Goal: Task Accomplishment & Management: Manage account settings

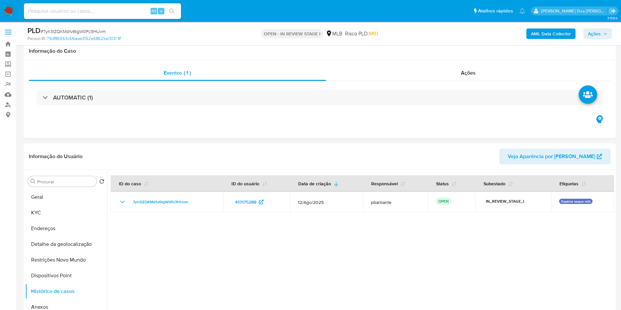
select select "10"
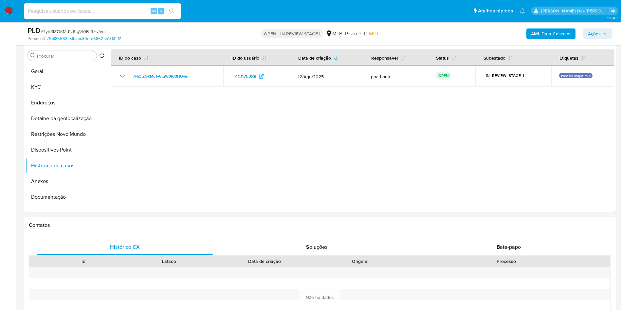
click at [138, 9] on input at bounding box center [102, 11] width 157 height 9
paste input "JO6nIaFoOYigRoyjukSyHn41"
type input "JO6nIaFoOYigRoyjukSyHn41"
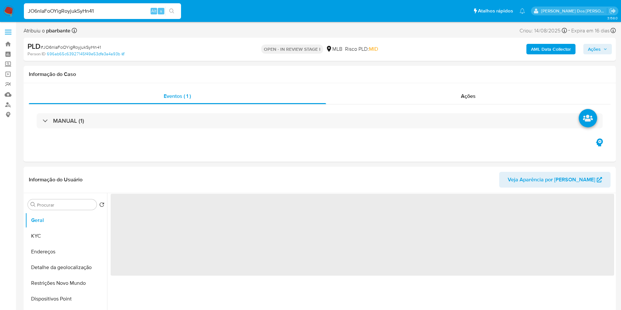
select select "10"
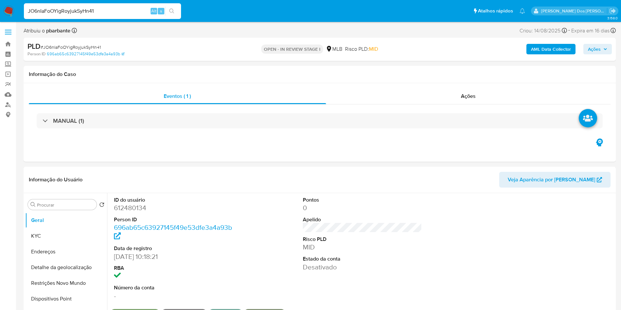
click at [602, 52] on span "Ações" at bounding box center [597, 49] width 19 height 9
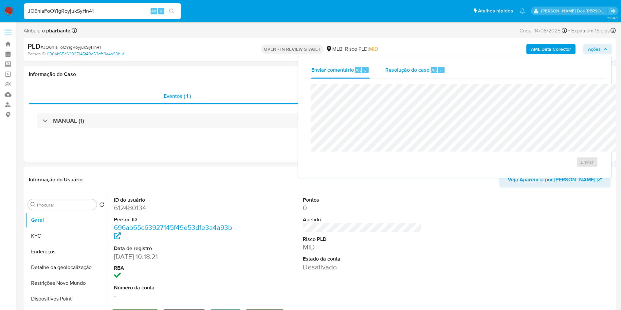
click at [386, 69] on span "Resolução do caso" at bounding box center [408, 70] width 44 height 8
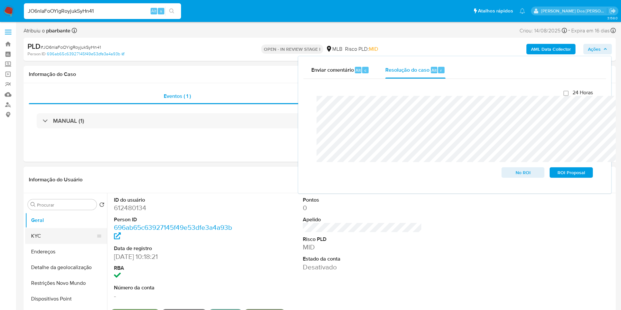
click at [39, 244] on button "KYC" at bounding box center [63, 236] width 77 height 16
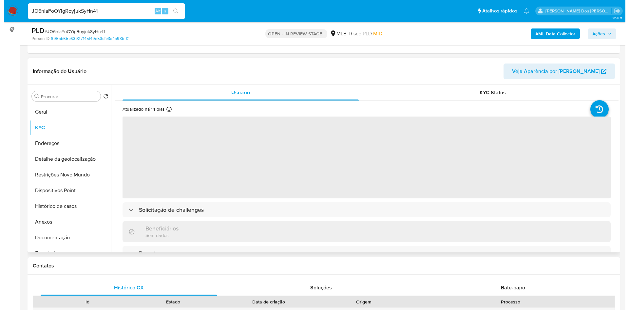
scroll to position [85, 0]
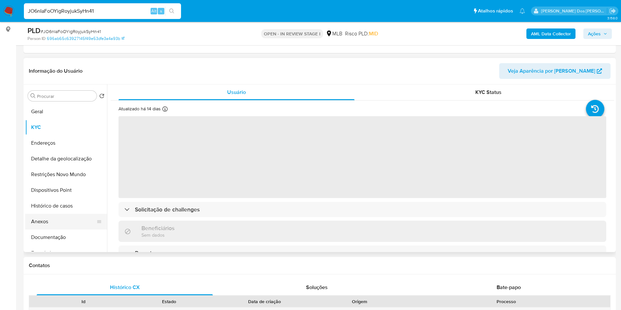
click at [56, 227] on button "Anexos" at bounding box center [63, 222] width 77 height 16
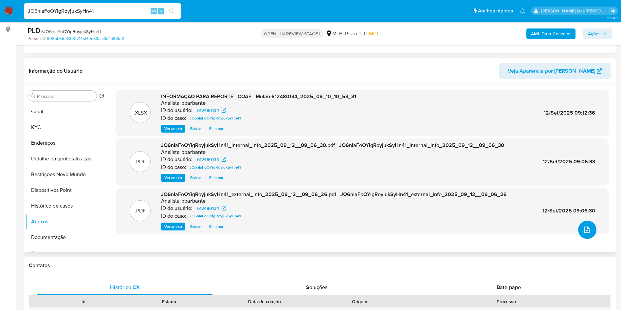
click at [585, 233] on icon "upload-file" at bounding box center [587, 230] width 5 height 7
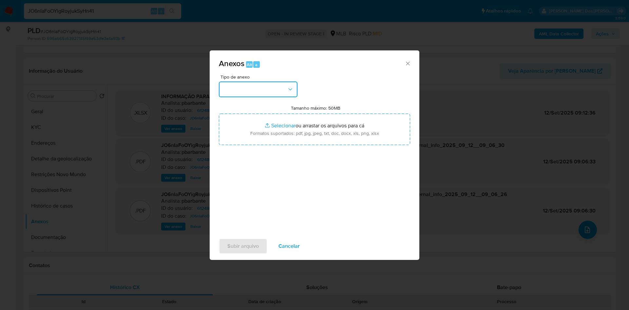
click at [258, 82] on button "button" at bounding box center [258, 90] width 79 height 16
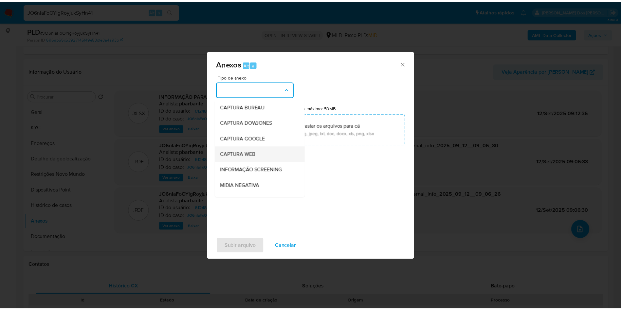
scroll to position [88, 0]
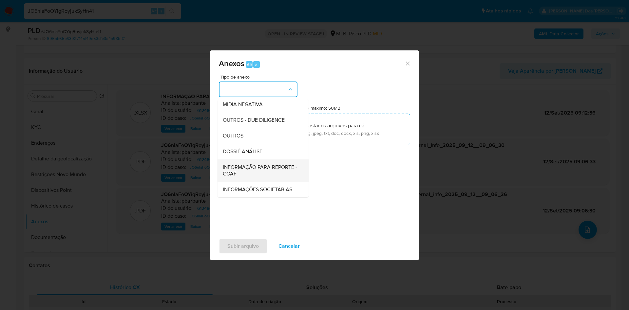
click at [243, 164] on span "INFORMAÇÃO PARA REPORTE - COAF" at bounding box center [261, 170] width 77 height 13
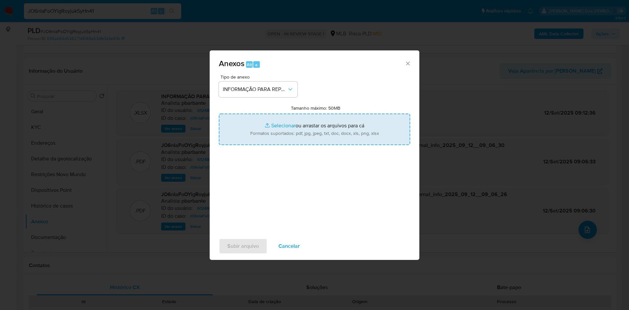
type input "C:\fakepath\SAR - XXX - CPF 07446099178 - SARA CAROLINE SIRQUEIRA DA COSTA.pdf"
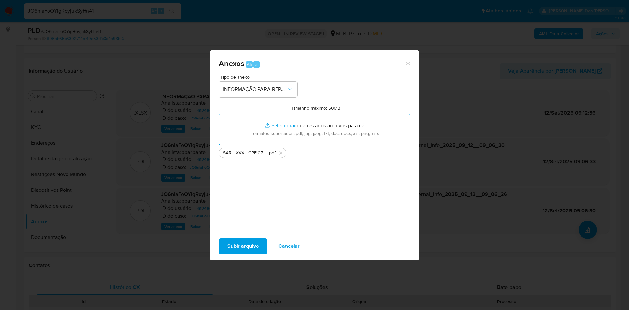
click span "Subir arquivo"
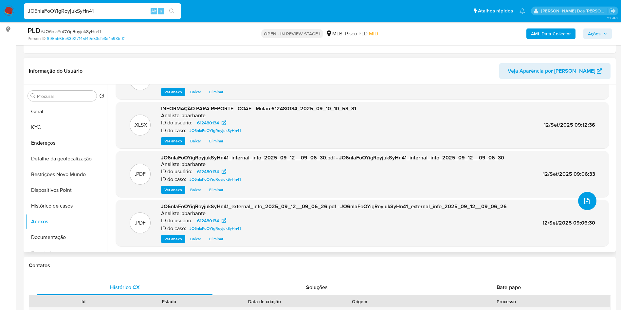
scroll to position [0, 0]
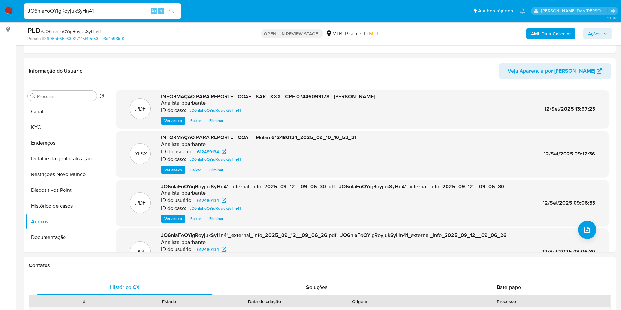
click span "Ações"
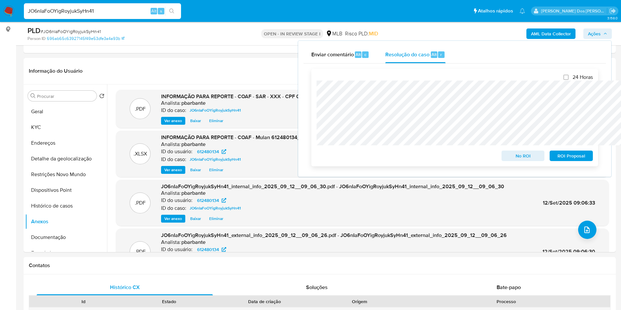
click span "ROI Proposal"
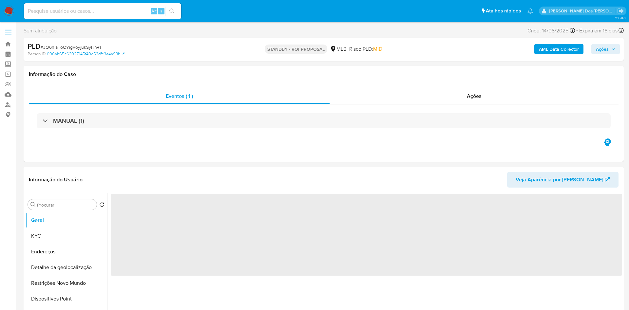
select select "10"
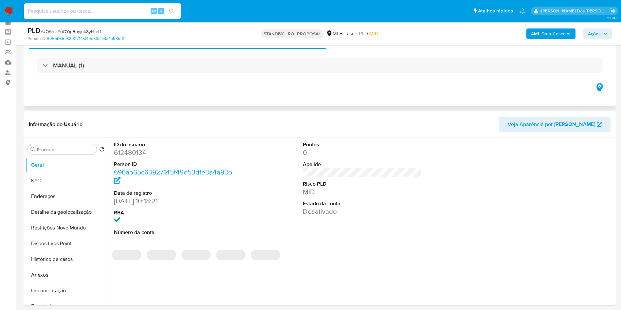
scroll to position [32, 0]
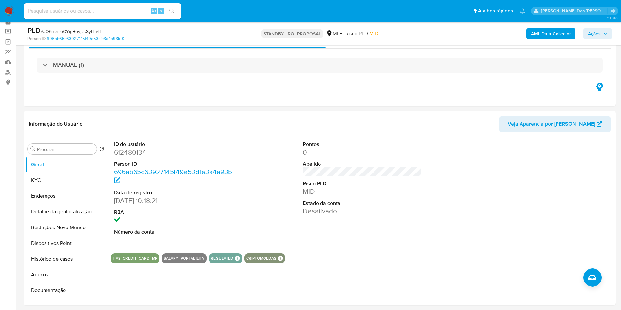
click at [123, 9] on input at bounding box center [102, 11] width 157 height 9
paste input "a42845Cn5xhRygEvlJ8eKR9O"
type input "a42845Cn5xhRygEvlJ8eKR9O"
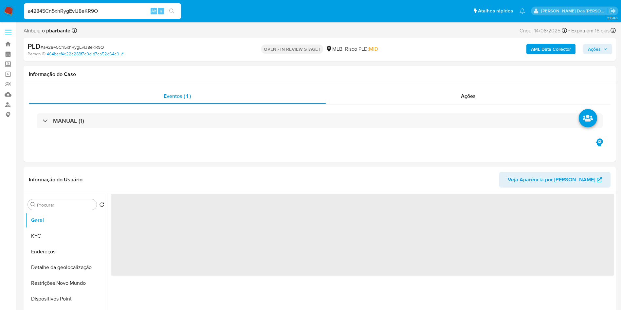
select select "10"
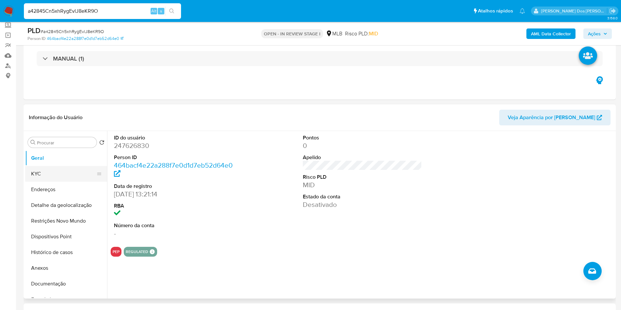
scroll to position [45, 0]
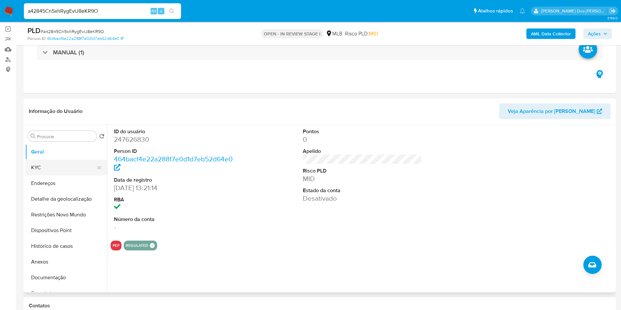
click at [57, 171] on button "KYC" at bounding box center [63, 168] width 77 height 16
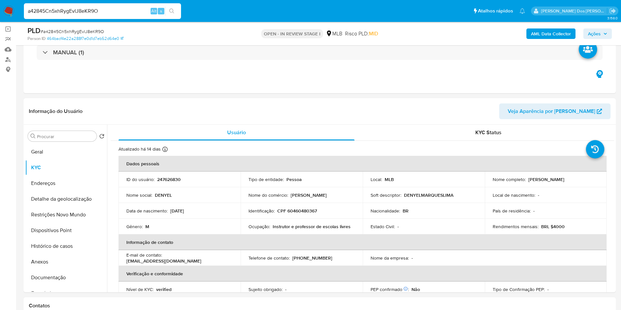
click at [608, 33] on button "Ações" at bounding box center [598, 33] width 28 height 10
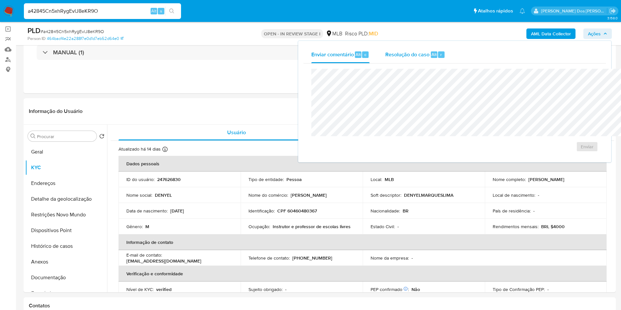
click at [386, 57] on span "Resolução do caso" at bounding box center [408, 54] width 44 height 8
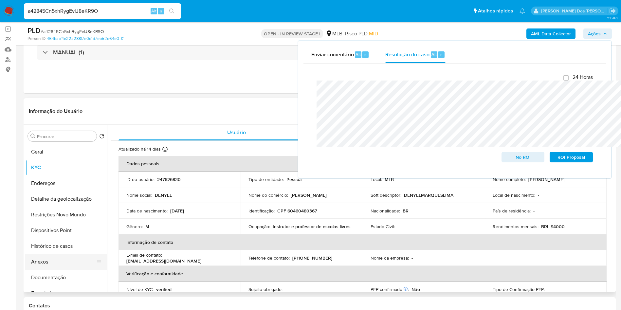
click at [43, 270] on button "Anexos" at bounding box center [63, 262] width 77 height 16
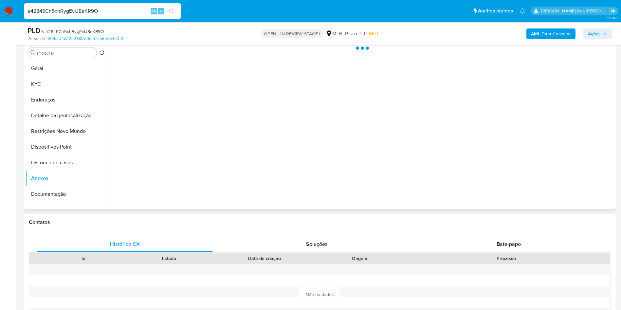
scroll to position [129, 0]
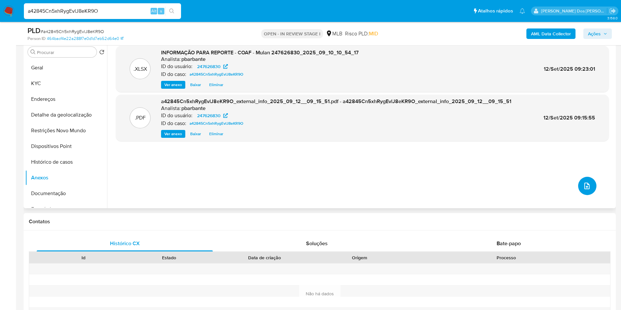
click at [583, 190] on icon "upload-file" at bounding box center [587, 186] width 8 height 8
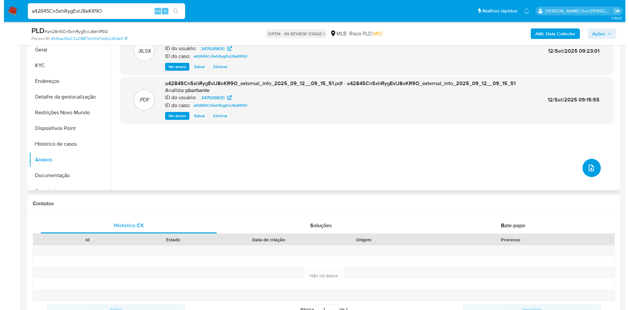
scroll to position [149, 0]
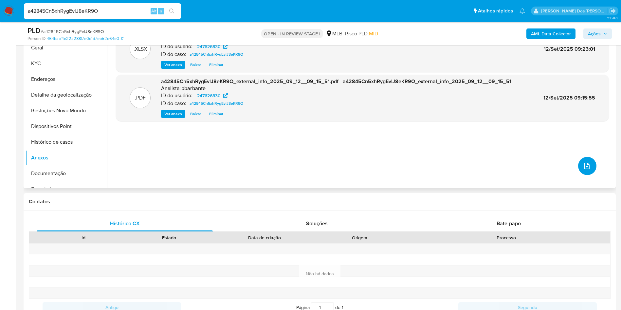
click at [583, 170] on icon "upload-file" at bounding box center [587, 166] width 8 height 8
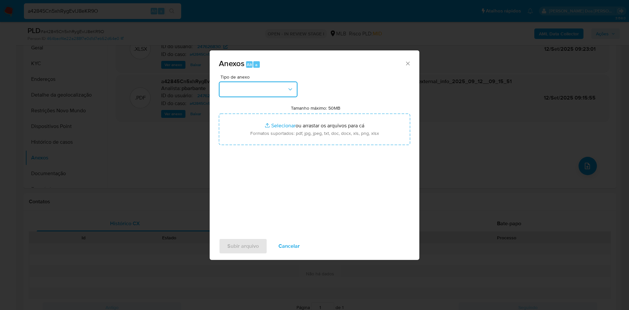
click at [273, 82] on button "button" at bounding box center [258, 90] width 79 height 16
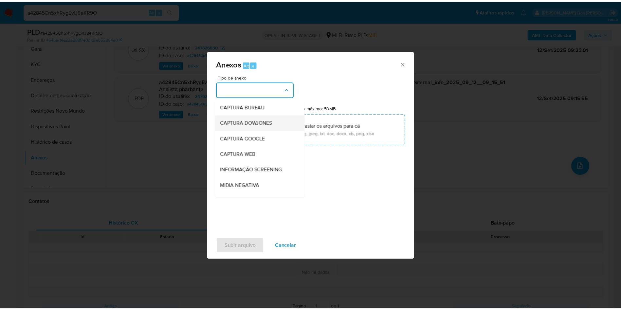
scroll to position [88, 0]
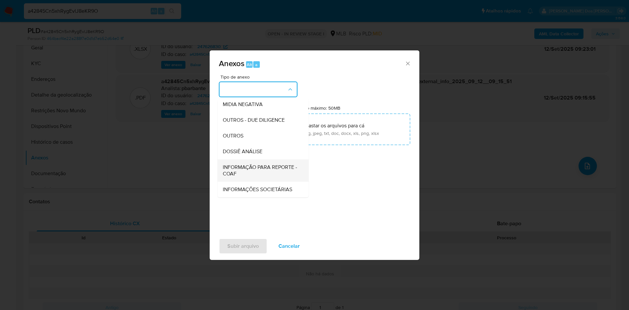
click at [241, 160] on div "INFORMAÇÃO PARA REPORTE - COAF" at bounding box center [261, 171] width 77 height 22
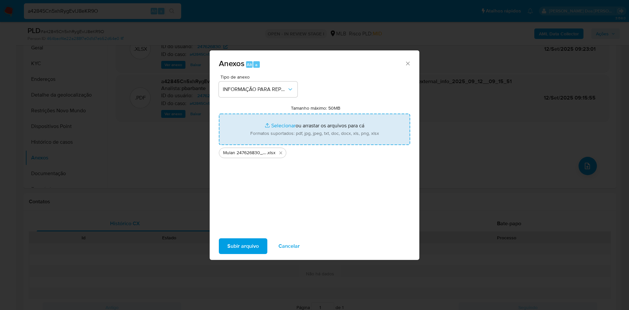
type input "C:\fakepath\SAR - XXX - CPF 60460480367 - DENYEL MARQUES LIMA.pdf"
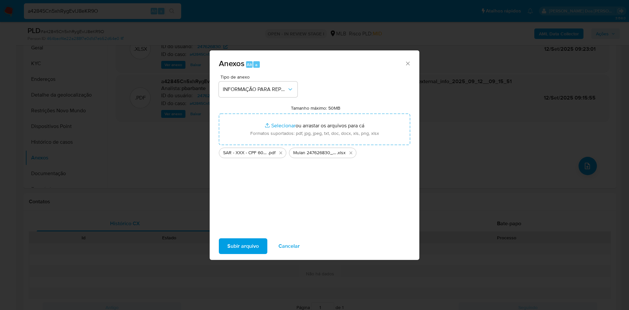
click at [232, 249] on span "Subir arquivo" at bounding box center [242, 246] width 31 height 14
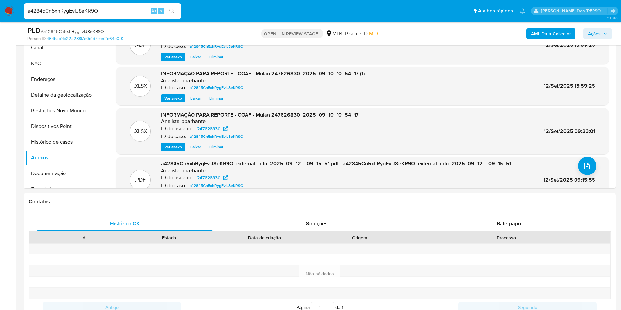
click at [604, 35] on icon "button" at bounding box center [606, 34] width 4 height 4
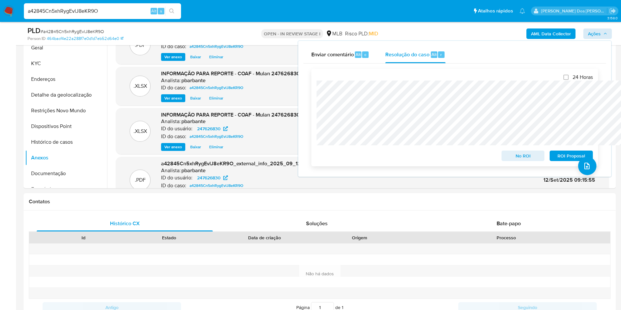
click at [580, 158] on span "ROI Proposal" at bounding box center [572, 155] width 34 height 9
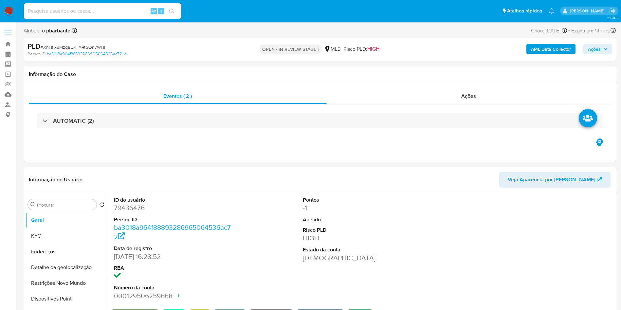
select select "10"
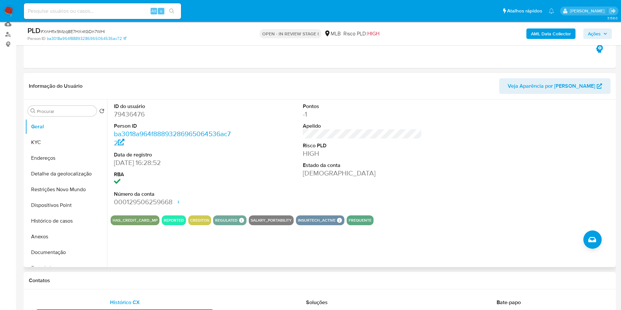
scroll to position [26, 0]
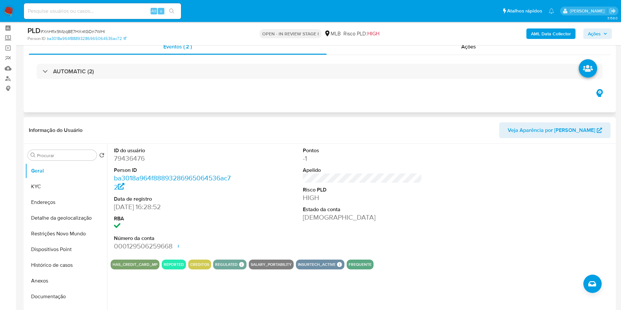
click at [291, 79] on div "AUTOMATIC (2)" at bounding box center [320, 71] width 582 height 33
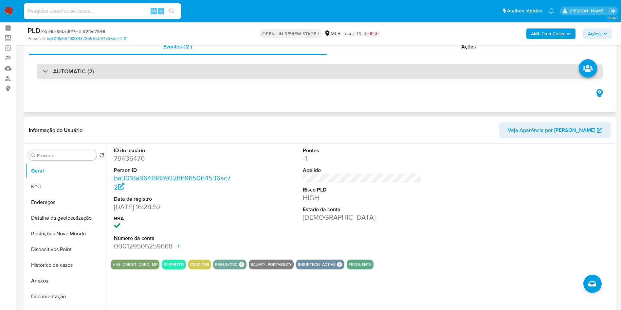
click at [303, 74] on div "AUTOMATIC (2)" at bounding box center [320, 71] width 566 height 15
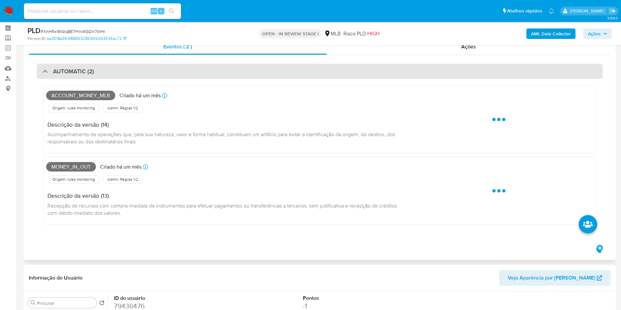
click at [303, 74] on div "AUTOMATIC (2)" at bounding box center [320, 71] width 566 height 15
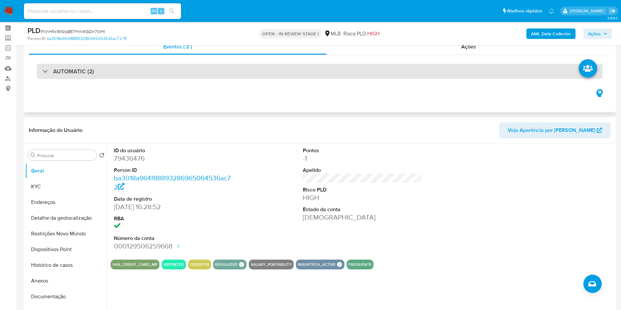
scroll to position [85, 0]
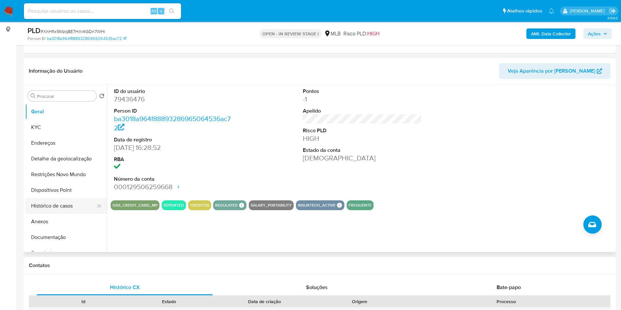
click at [59, 210] on button "Histórico de casos" at bounding box center [63, 206] width 77 height 16
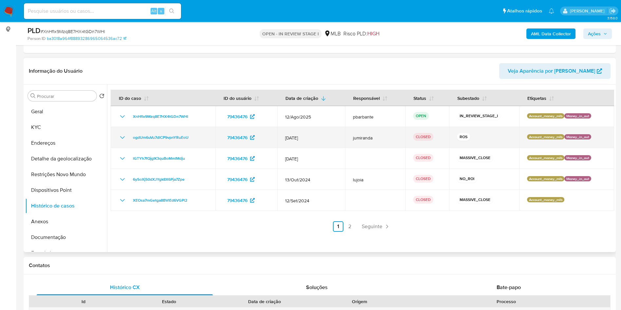
click at [123, 142] on icon "Mostrar/Ocultar" at bounding box center [123, 138] width 8 height 8
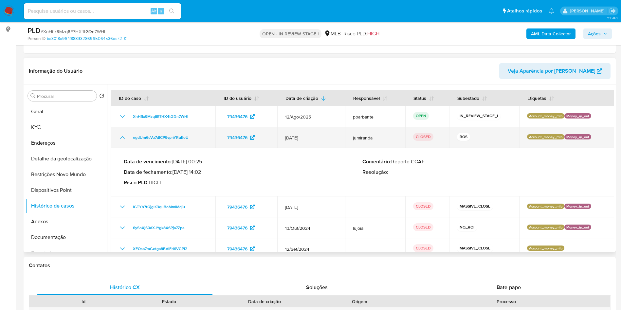
click at [123, 142] on icon "Mostrar/Ocultar" at bounding box center [123, 138] width 8 height 8
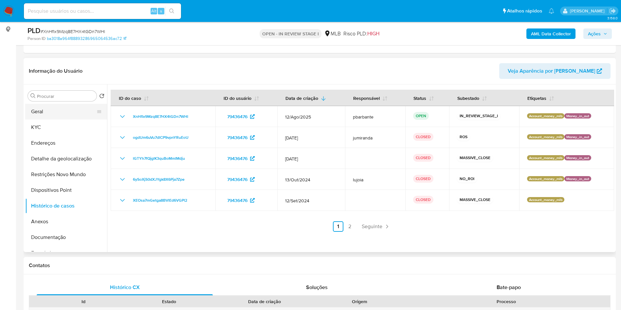
click at [68, 120] on button "Geral" at bounding box center [63, 112] width 77 height 16
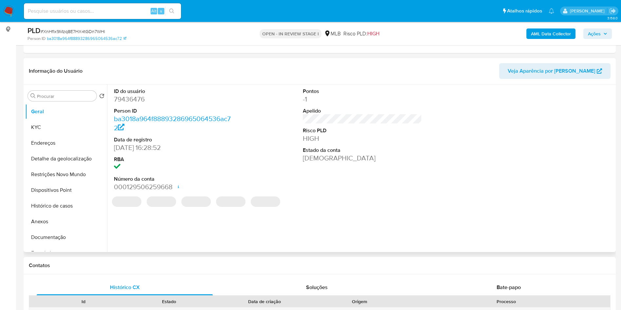
click at [142, 104] on dd "79436476" at bounding box center [174, 99] width 120 height 9
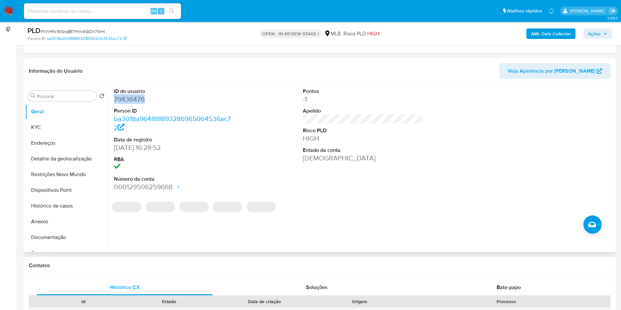
click at [142, 104] on dd "79436476" at bounding box center [174, 99] width 120 height 9
copy dd "79436476"
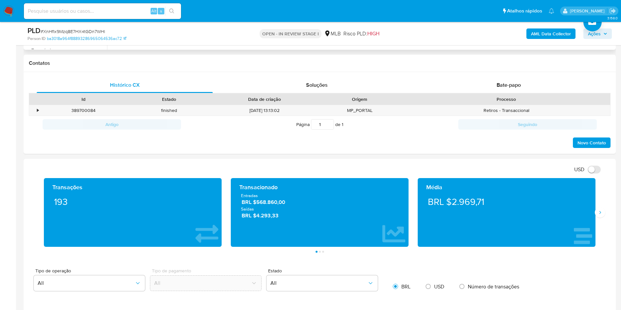
scroll to position [445, 0]
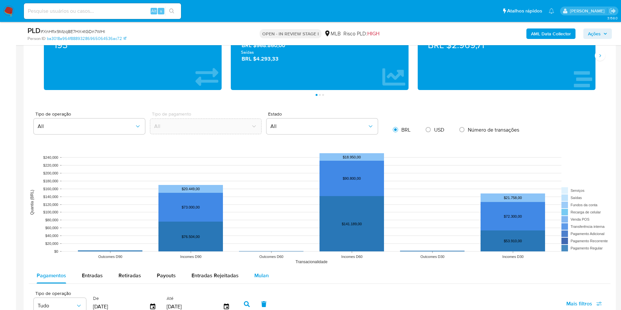
click at [258, 281] on div "Mulan" at bounding box center [262, 276] width 14 height 16
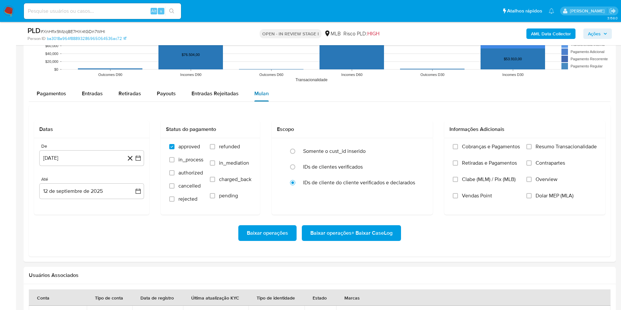
scroll to position [631, 0]
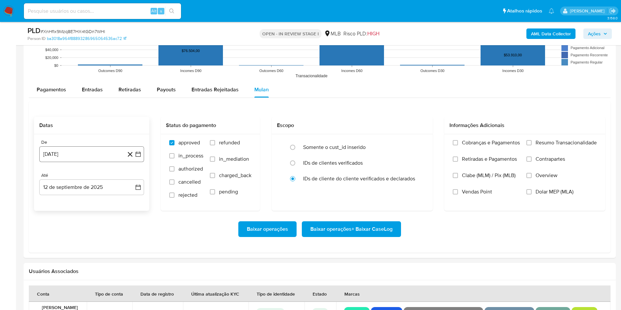
click at [139, 157] on icon "button" at bounding box center [138, 154] width 5 height 5
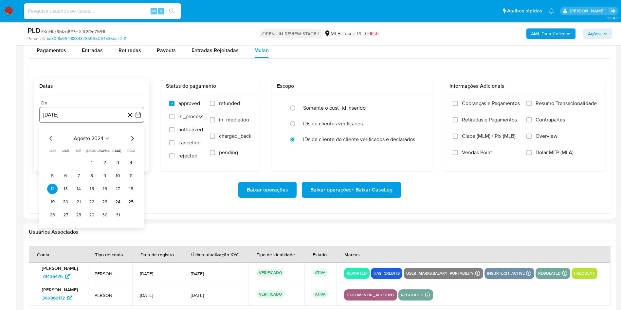
scroll to position [673, 0]
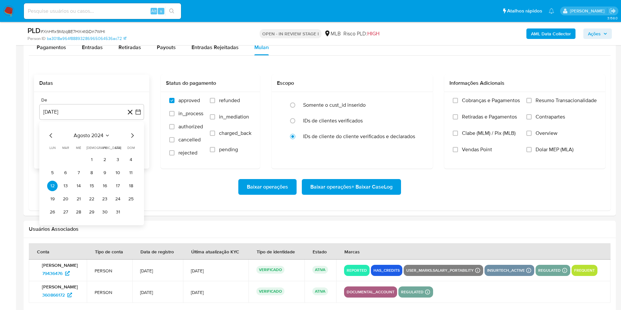
click at [132, 140] on icon "Mes siguiente" at bounding box center [132, 136] width 8 height 8
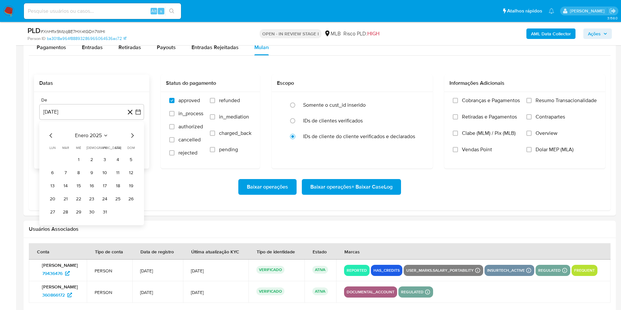
click at [132, 140] on icon "Mes siguiente" at bounding box center [132, 136] width 8 height 8
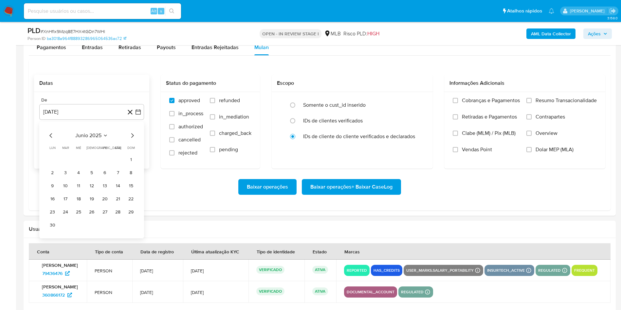
click at [132, 140] on icon "Mes siguiente" at bounding box center [132, 136] width 8 height 8
click at [62, 165] on button "1" at bounding box center [65, 160] width 10 height 10
click at [569, 104] on span "Resumo Transacionalidade" at bounding box center [566, 100] width 61 height 7
click at [532, 103] on input "Resumo Transacionalidade" at bounding box center [529, 100] width 5 height 5
click at [346, 194] on span "Baixar operações + Baixar CaseLog" at bounding box center [352, 187] width 82 height 14
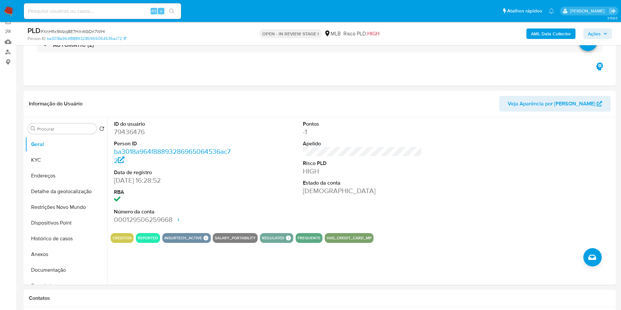
scroll to position [63, 0]
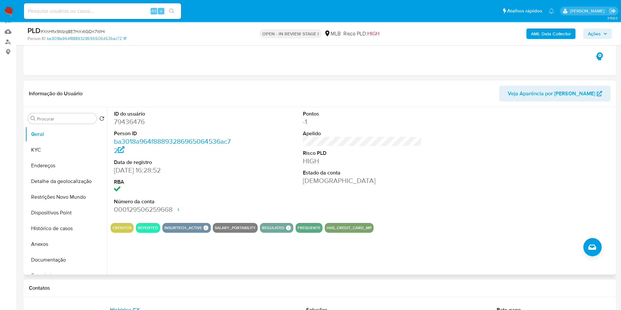
click at [128, 126] on dd "79436476" at bounding box center [174, 121] width 120 height 9
copy dd "79436476"
click at [87, 29] on span "# XnHfIx9Mzq8E7HX4tGDn7WHl" at bounding box center [73, 31] width 65 height 7
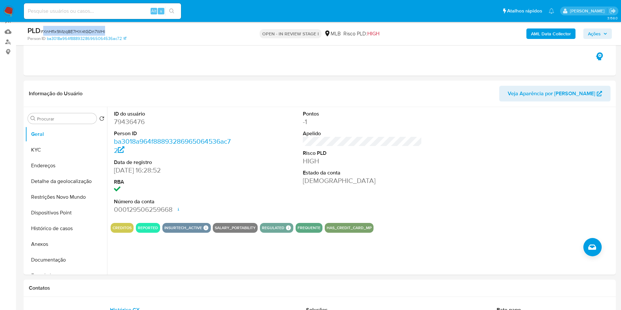
copy span "XnHfIx9Mzq8E7HX4tGDn7WHl"
click at [131, 126] on dd "79436476" at bounding box center [174, 121] width 120 height 9
copy dd "79436476"
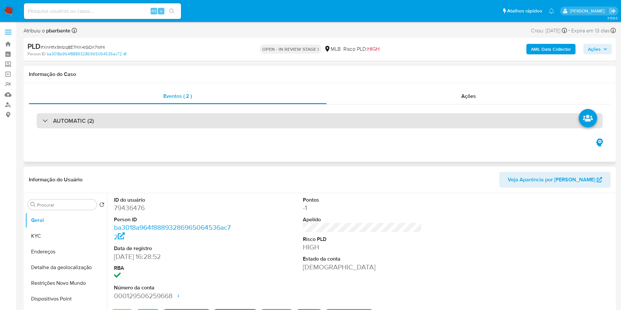
click at [149, 126] on div "AUTOMATIC (2)" at bounding box center [320, 120] width 566 height 15
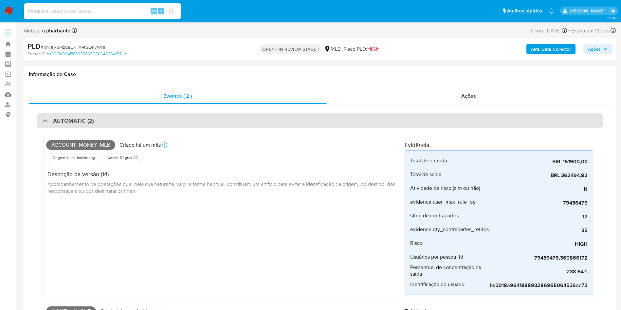
click at [144, 123] on div "AUTOMATIC (2)" at bounding box center [320, 120] width 566 height 15
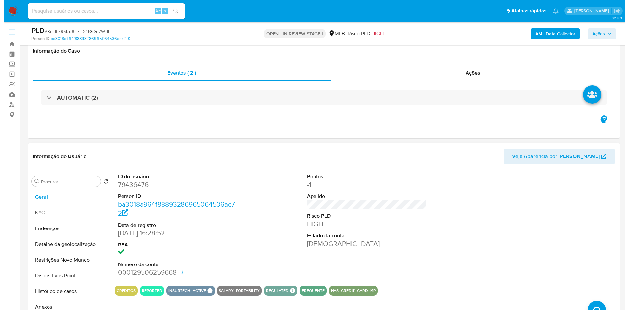
scroll to position [49, 0]
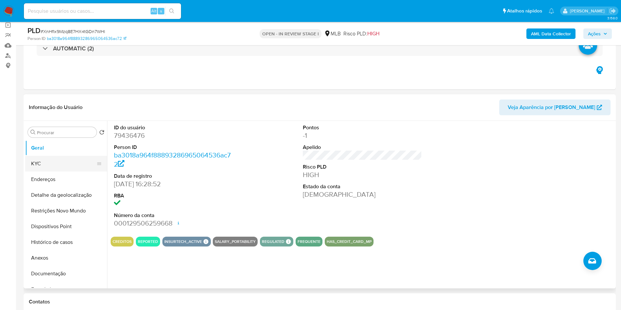
click at [60, 167] on button "KYC" at bounding box center [63, 164] width 77 height 16
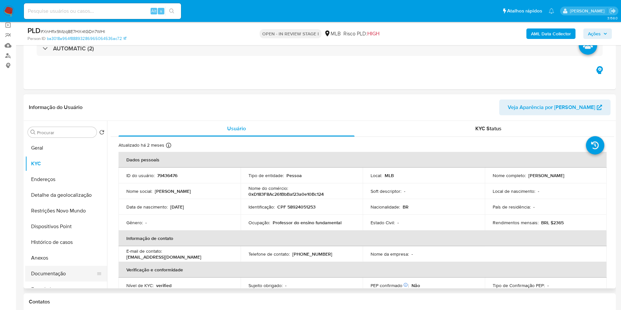
click at [64, 282] on button "Documentação" at bounding box center [63, 274] width 77 height 16
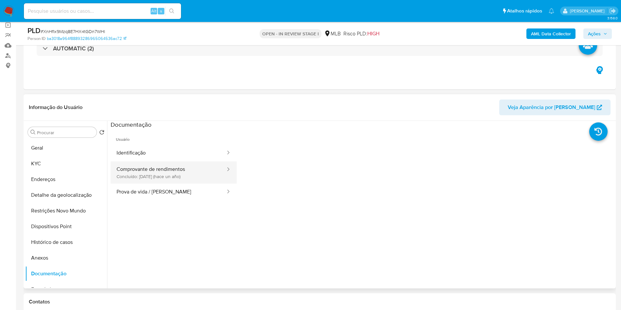
click at [186, 178] on button "Comprovante de rendimentos Concluído: 03/07/2024 (hace un año)" at bounding box center [169, 172] width 116 height 22
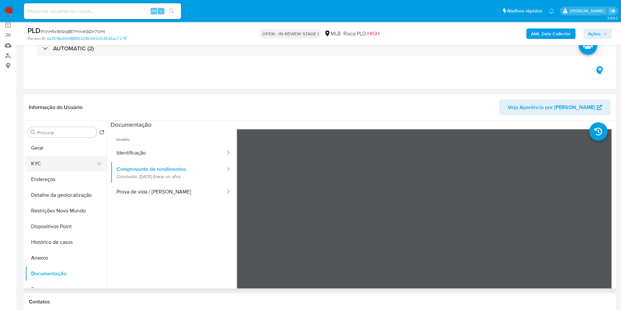
click at [60, 171] on button "KYC" at bounding box center [63, 164] width 77 height 16
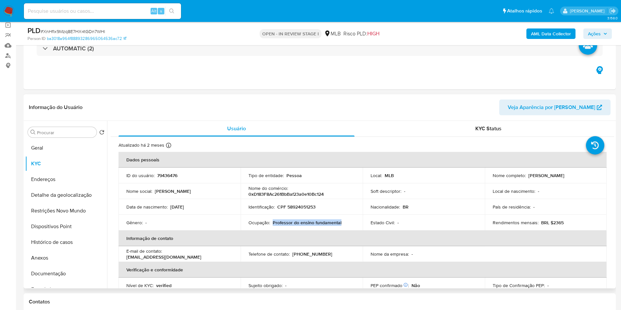
drag, startPoint x: 343, startPoint y: 231, endPoint x: 273, endPoint y: 235, distance: 70.2
click at [273, 226] on div "Ocupação : Professor do ensino fundamental" at bounding box center [302, 223] width 106 height 6
copy p "Professor do ensino fundamental"
click at [558, 31] on b "AML Data Collector" at bounding box center [551, 33] width 40 height 10
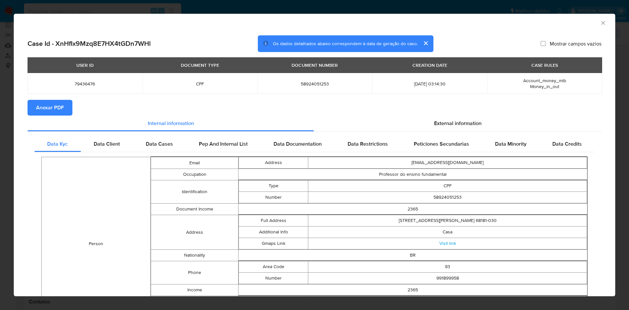
click at [445, 115] on section "Anexar PDF" at bounding box center [315, 108] width 574 height 16
click at [443, 120] on span "External information" at bounding box center [457, 124] width 47 height 8
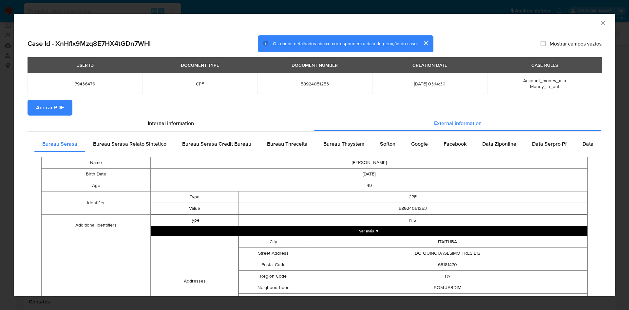
click at [57, 106] on span "Anexar PDF" at bounding box center [50, 108] width 28 height 14
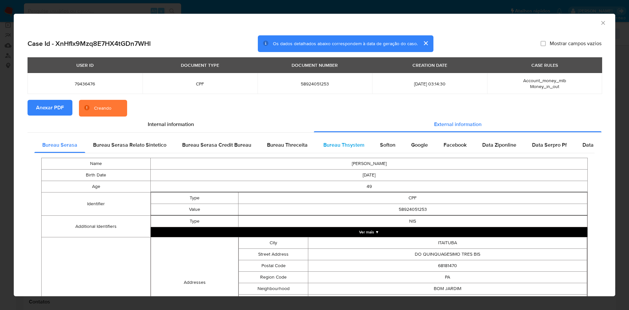
click at [340, 149] on div "Bureau Thsystem" at bounding box center [343, 145] width 57 height 16
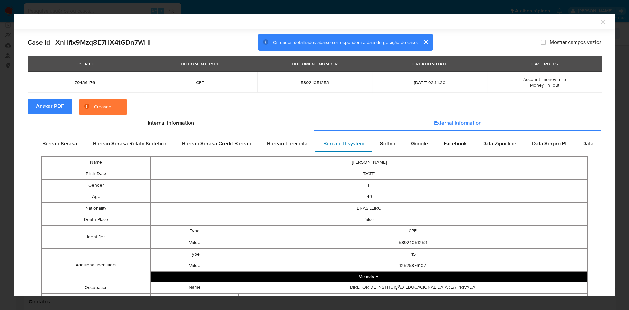
scroll to position [403, 0]
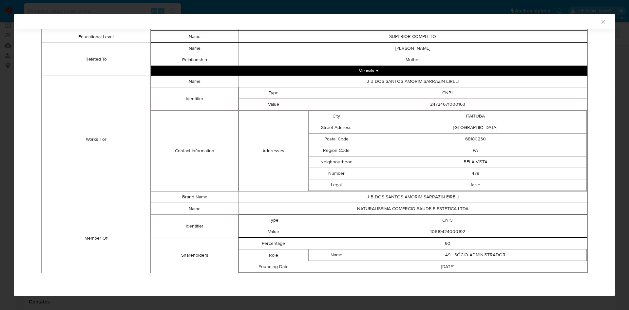
click at [446, 230] on td "10619424000192" at bounding box center [447, 231] width 279 height 11
copy td "10619424000192"
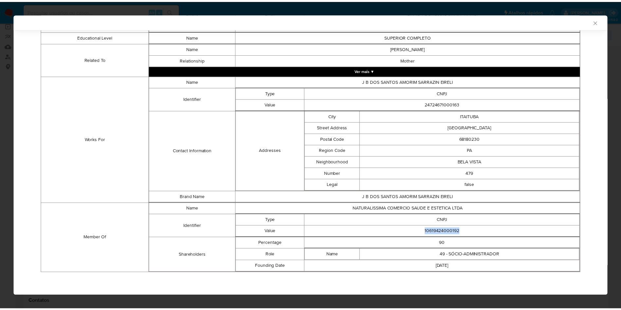
scroll to position [401, 0]
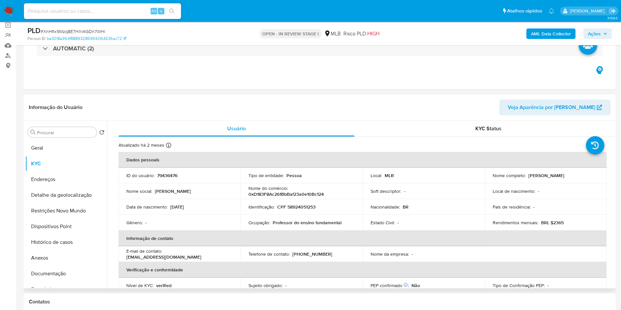
click at [52, 149] on div "Procurar Retornar ao pedido padrão Geral KYC Endereços Detalhe da geolocalizaçã…" at bounding box center [66, 205] width 82 height 167
click at [51, 152] on button "Geral" at bounding box center [63, 148] width 77 height 16
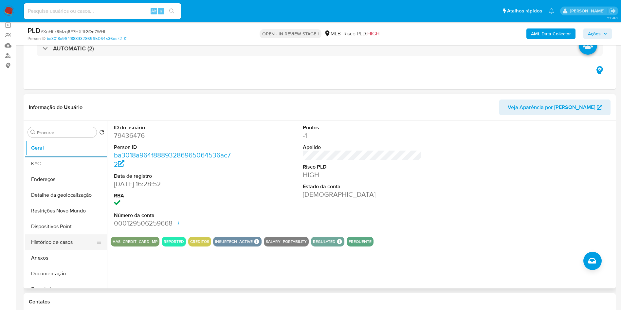
click at [76, 250] on button "Histórico de casos" at bounding box center [63, 243] width 77 height 16
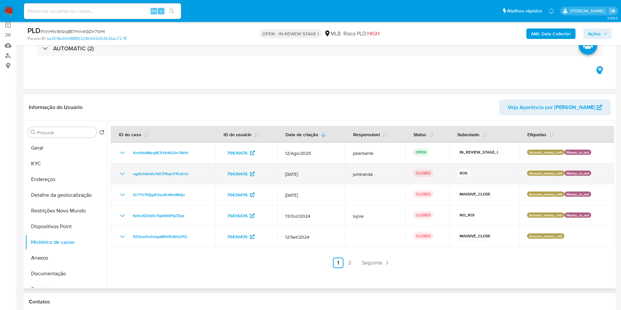
click at [125, 178] on icon "Mostrar/Ocultar" at bounding box center [123, 174] width 8 height 8
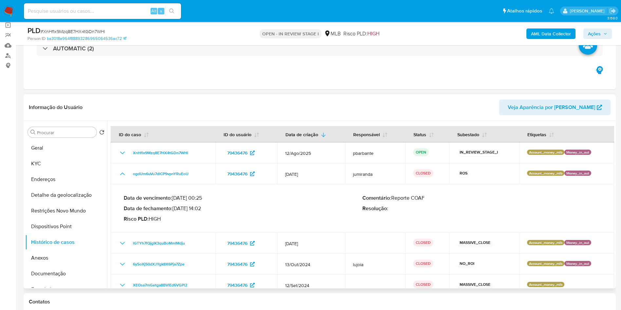
drag, startPoint x: 177, startPoint y: 218, endPoint x: 203, endPoint y: 219, distance: 26.2
click at [203, 212] on p "Data de fechamento : 04/02/2025 14:02" at bounding box center [243, 208] width 239 height 7
click at [40, 172] on button "KYC" at bounding box center [63, 164] width 77 height 16
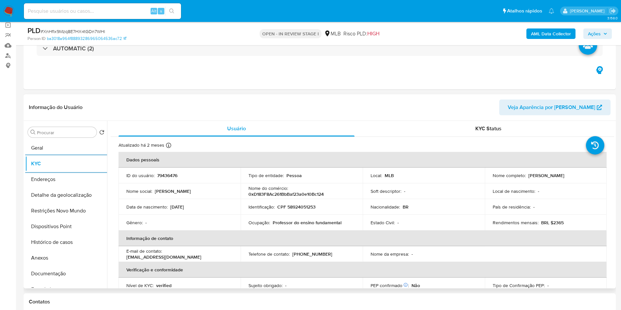
scroll to position [273, 0]
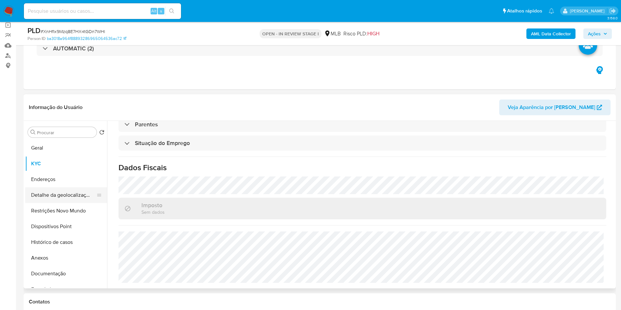
click at [36, 203] on button "Detalhe da geolocalização" at bounding box center [63, 195] width 77 height 16
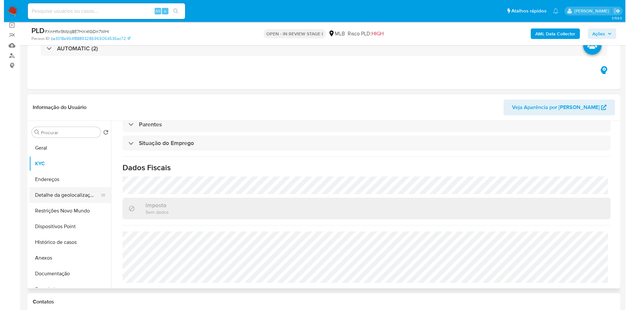
scroll to position [0, 0]
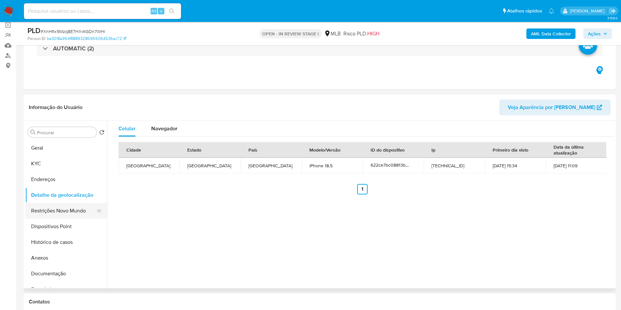
click at [83, 219] on button "Restrições Novo Mundo" at bounding box center [63, 211] width 77 height 16
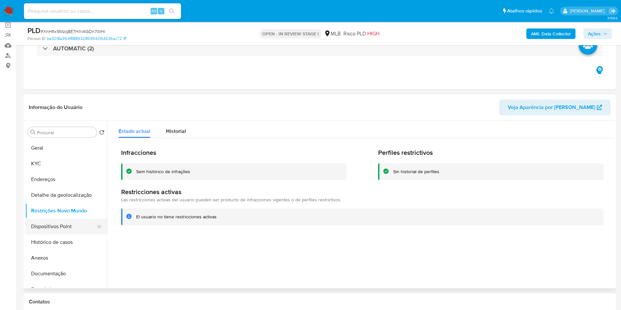
click at [60, 235] on button "Dispositivos Point" at bounding box center [63, 227] width 77 height 16
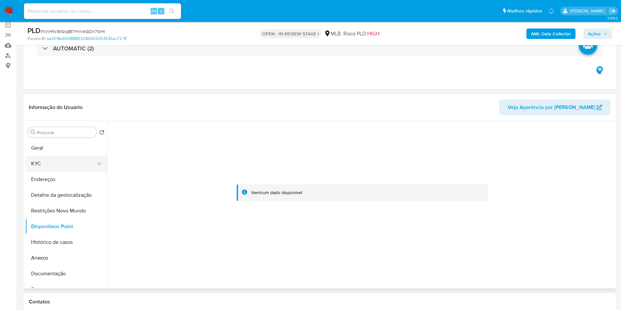
click at [48, 172] on button "KYC" at bounding box center [63, 164] width 77 height 16
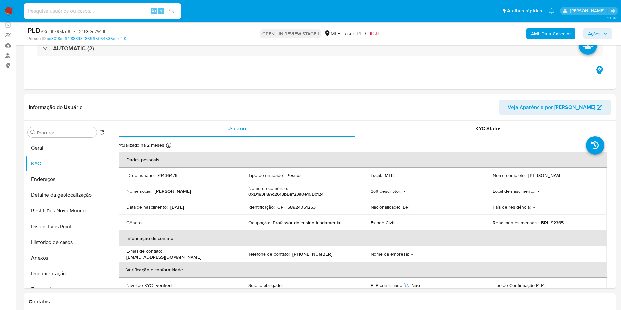
click at [601, 41] on div "PLD # XnHfIx9Mzq8E7HX4tGDn7WHl Person ID ba3018a964f88893286965064536ac72 OPEN …" at bounding box center [320, 33] width 593 height 23
click at [603, 39] on div "AML Data Collector Ações" at bounding box center [515, 33] width 193 height 15
click at [608, 31] on button "Ações" at bounding box center [598, 33] width 28 height 10
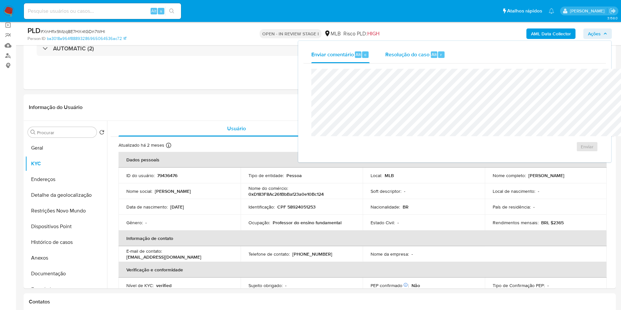
click at [386, 59] on div "Resolução do caso Alt r" at bounding box center [416, 54] width 60 height 17
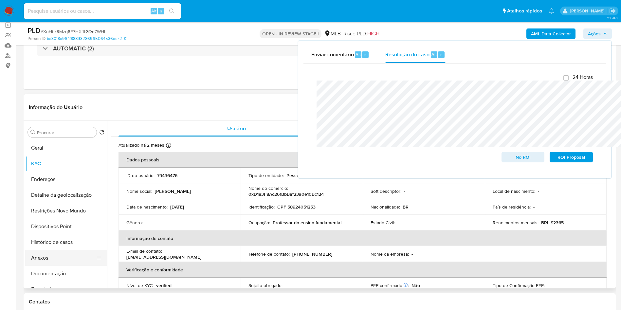
click at [61, 263] on button "Anexos" at bounding box center [63, 258] width 77 height 16
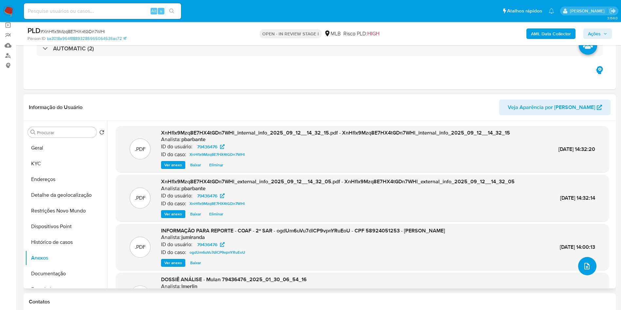
click at [589, 275] on button "upload-file" at bounding box center [587, 266] width 18 height 18
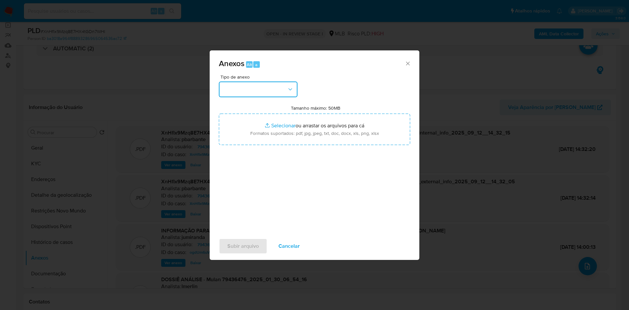
click at [275, 82] on button "button" at bounding box center [258, 90] width 79 height 16
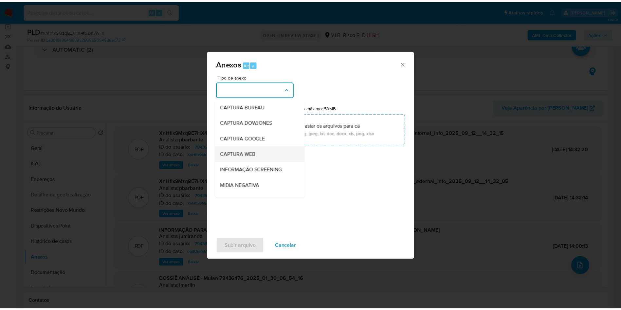
scroll to position [88, 0]
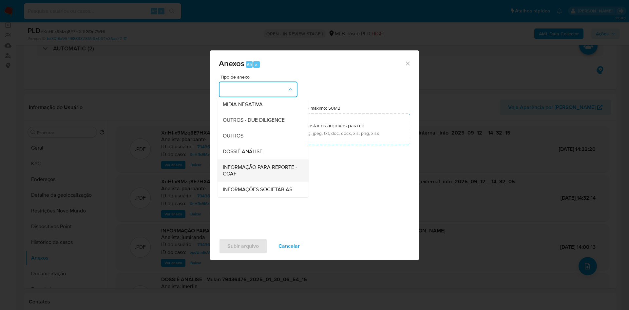
click at [226, 164] on span "INFORMAÇÃO PARA REPORTE - COAF" at bounding box center [261, 170] width 77 height 13
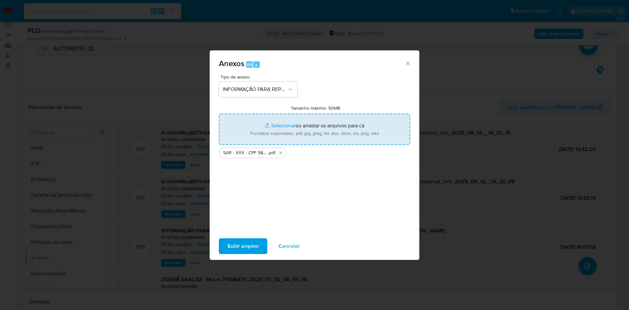
type input "C:\fakepath\Mulan 79436476_2025_09_12_13_10_35.xlsx"
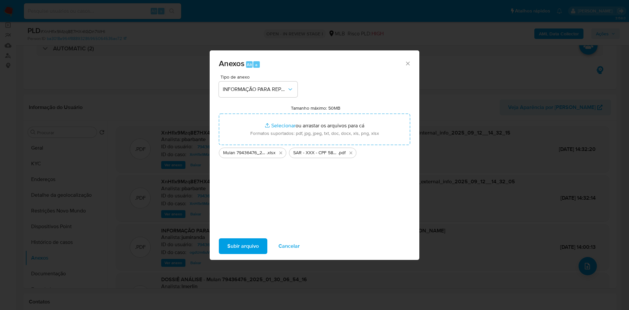
click at [228, 254] on span "Subir arquivo" at bounding box center [242, 246] width 31 height 14
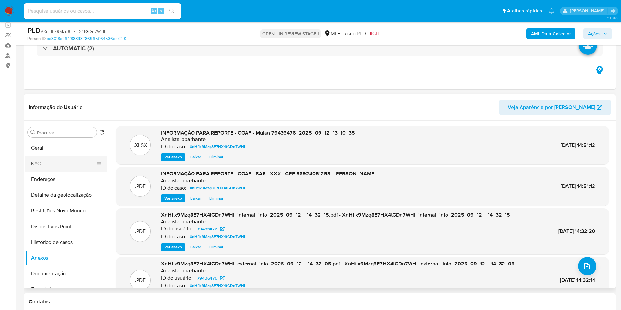
click at [32, 172] on button "KYC" at bounding box center [63, 164] width 77 height 16
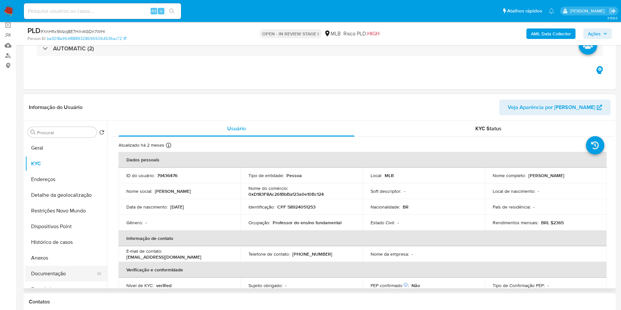
click at [51, 282] on button "Documentação" at bounding box center [63, 274] width 77 height 16
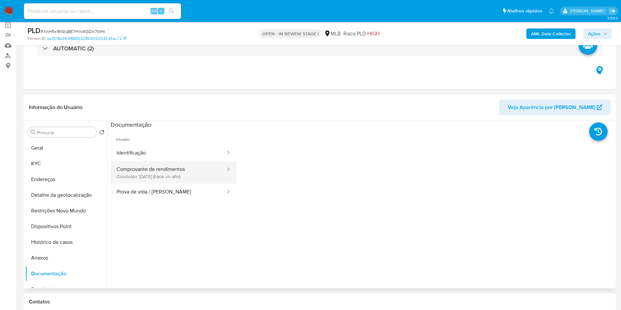
click at [162, 184] on button "Comprovante de rendimentos Concluído: 03/07/2024 (hace un año)" at bounding box center [169, 172] width 116 height 22
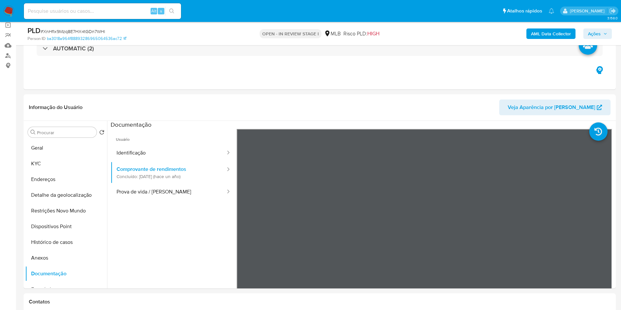
click at [600, 33] on span "Ações" at bounding box center [594, 33] width 13 height 10
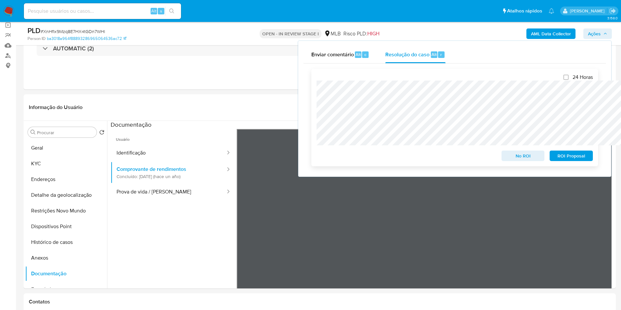
click at [581, 154] on span "ROI Proposal" at bounding box center [572, 155] width 34 height 9
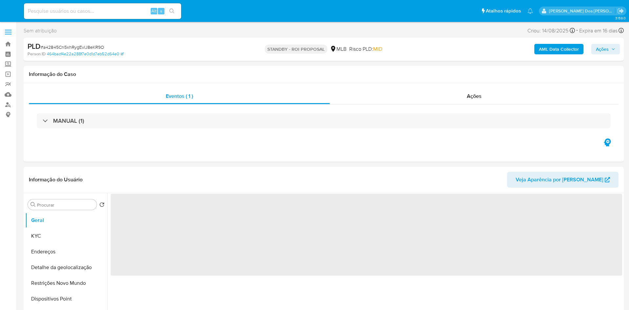
select select "10"
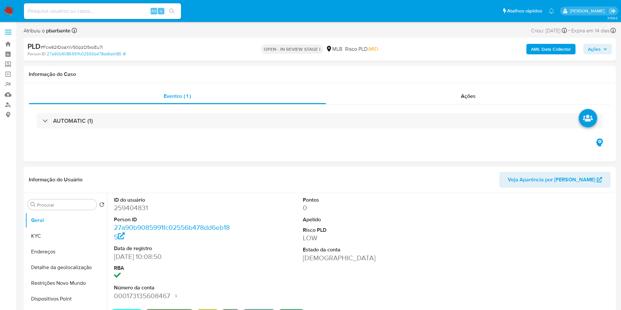
select select "10"
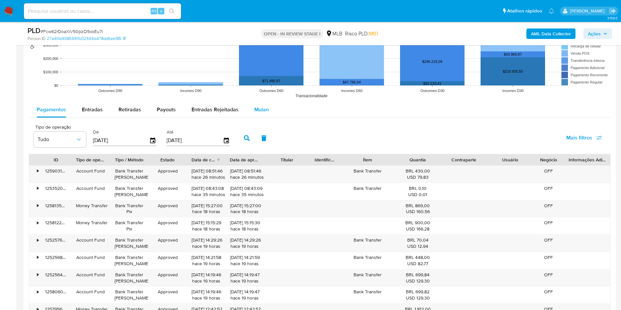
click at [260, 113] on span "Mulan" at bounding box center [262, 110] width 14 height 8
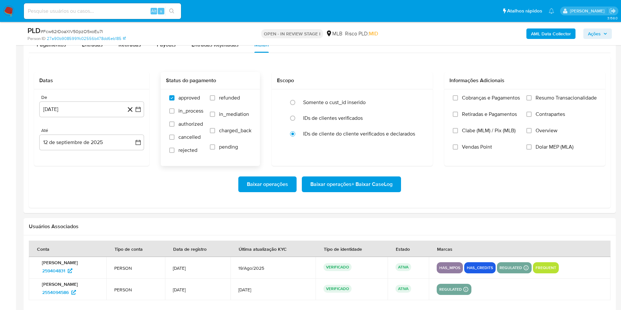
scroll to position [688, 0]
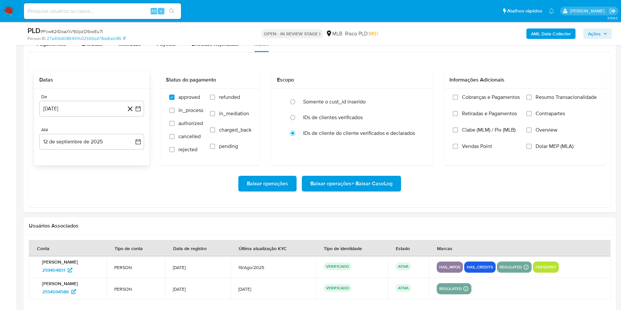
click at [145, 122] on div "De [DATE] [DATE] Até 12 de septiembre de 2025 [DATE]" at bounding box center [91, 127] width 115 height 77
click at [142, 117] on button "[DATE]" at bounding box center [91, 109] width 105 height 16
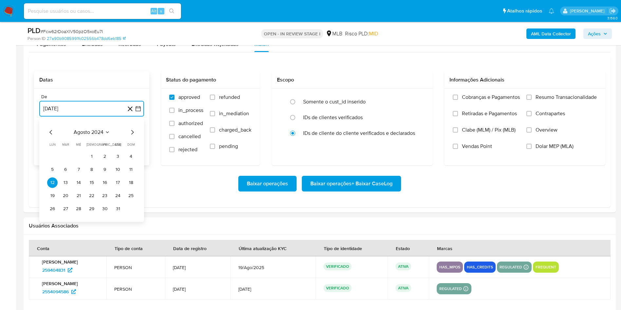
click at [132, 136] on icon "Mes siguiente" at bounding box center [132, 132] width 8 height 8
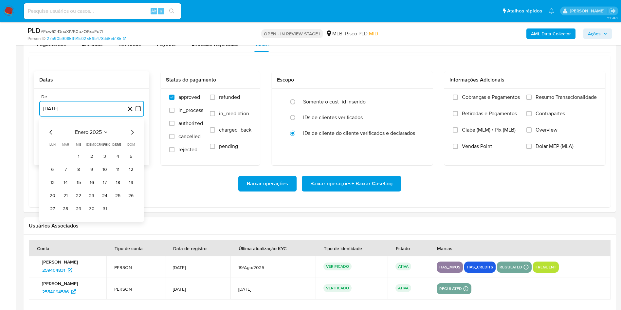
click at [132, 136] on icon "Mes siguiente" at bounding box center [132, 132] width 8 height 8
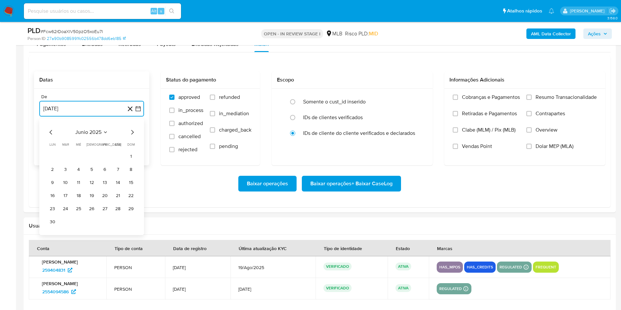
click at [132, 136] on icon "Mes siguiente" at bounding box center [132, 132] width 8 height 8
click at [67, 162] on button "1" at bounding box center [65, 156] width 10 height 10
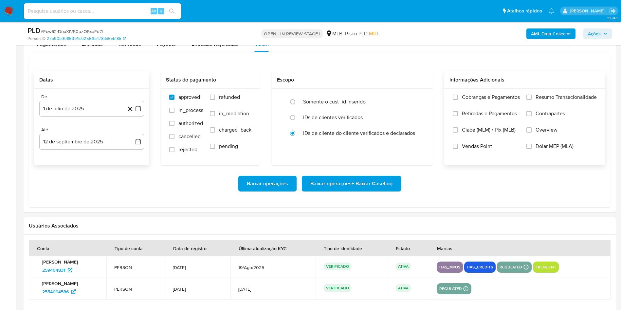
click at [567, 101] on span "Resumo Transacionalidade" at bounding box center [566, 97] width 61 height 7
click at [532, 100] on input "Resumo Transacionalidade" at bounding box center [529, 97] width 5 height 5
click at [354, 191] on span "Baixar operações + Baixar CaseLog" at bounding box center [352, 184] width 82 height 14
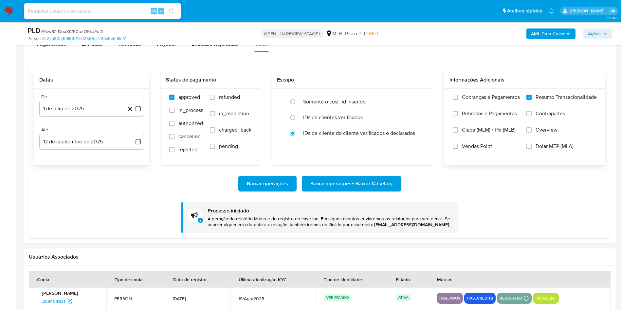
click at [85, 27] on div "PLD # Fcw62rDoaXlV50pzO5xoEu7I" at bounding box center [124, 31] width 193 height 10
copy span "Fcw62rDoaXlV50pzO5xoEu7I"
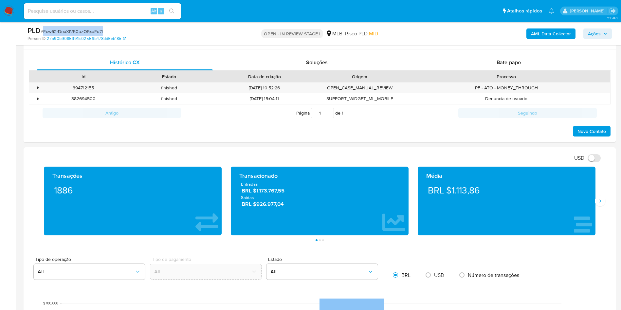
scroll to position [122, 0]
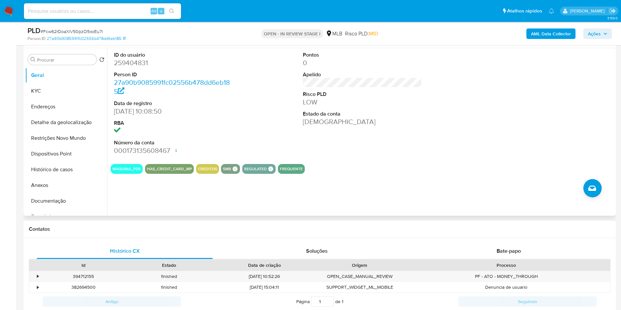
click at [126, 67] on dd "259404831" at bounding box center [174, 62] width 120 height 9
copy dd "259404831"
click at [51, 94] on button "KYC" at bounding box center [63, 91] width 77 height 16
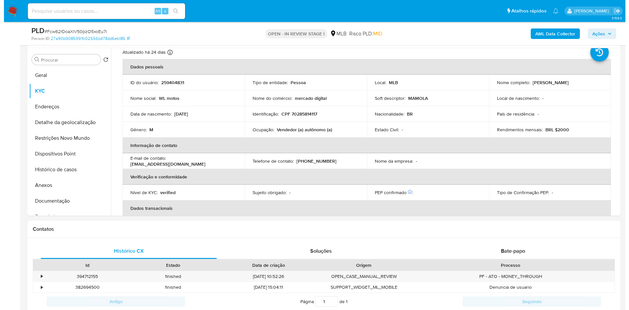
scroll to position [0, 0]
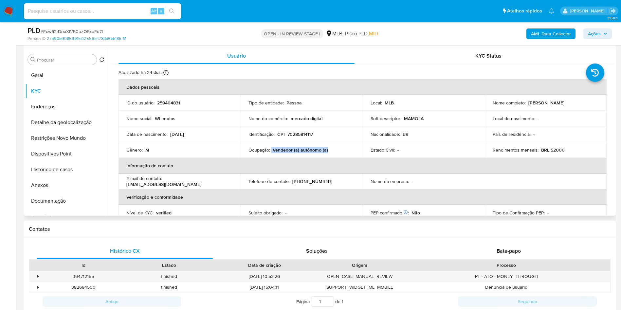
drag, startPoint x: 338, startPoint y: 161, endPoint x: 271, endPoint y: 159, distance: 66.8
click at [271, 153] on div "Ocupação : Vendedor (a) autônomo (a)" at bounding box center [302, 150] width 106 height 6
copy p "Vendedor (a) autônomo (a)"
click at [75, 206] on button "Documentação" at bounding box center [63, 201] width 77 height 16
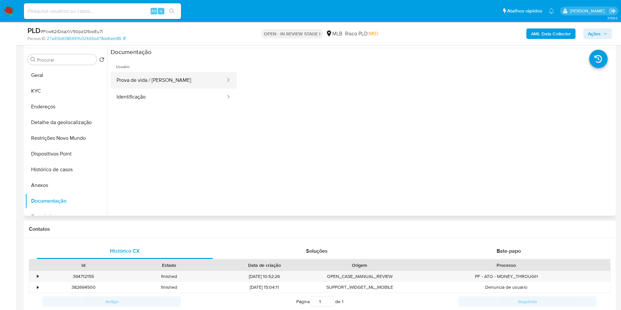
click at [184, 87] on button "Prova de vida / Selfie" at bounding box center [169, 80] width 116 height 17
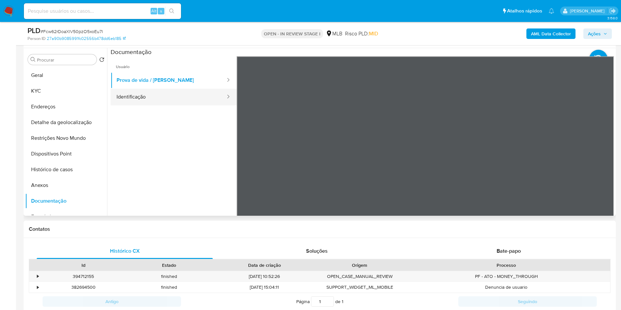
click at [172, 105] on button "Identificação" at bounding box center [169, 97] width 116 height 17
click at [564, 34] on b "AML Data Collector" at bounding box center [551, 33] width 40 height 10
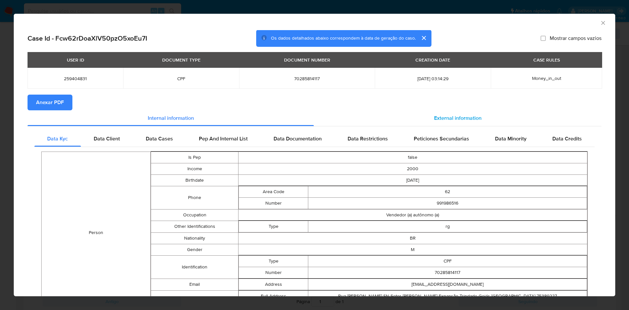
click at [436, 121] on span "External information" at bounding box center [457, 118] width 47 height 8
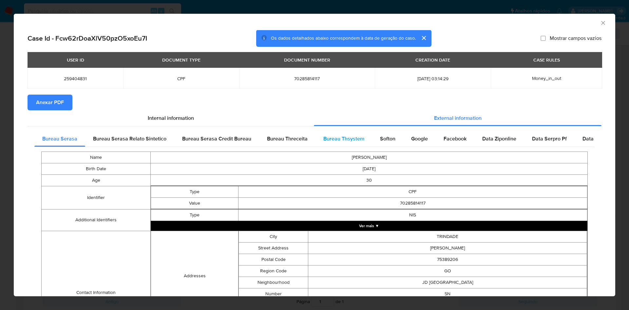
click at [315, 140] on div "Bureau Thsystem" at bounding box center [343, 139] width 57 height 16
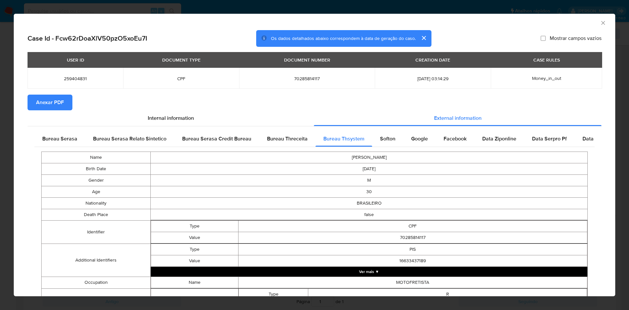
click at [64, 95] on div "USER ID DOCUMENT TYPE DOCUMENT NUMBER CREATION DATE CASE RULES 259404831 CPF 70…" at bounding box center [315, 73] width 574 height 43
click at [52, 101] on span "Anexar PDF" at bounding box center [50, 102] width 28 height 14
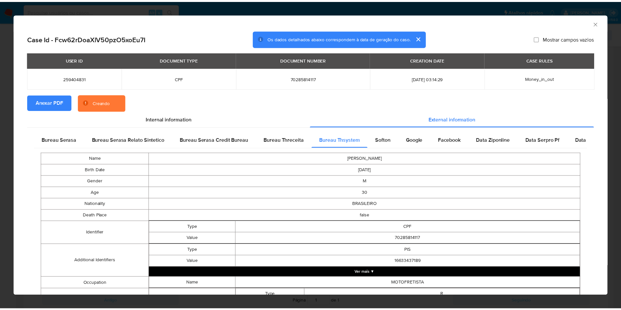
scroll to position [373, 0]
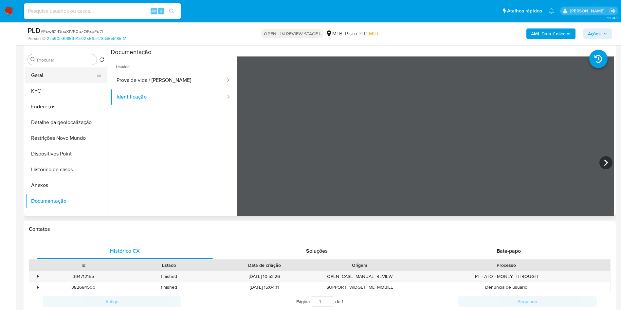
click at [59, 83] on button "Geral" at bounding box center [63, 75] width 77 height 16
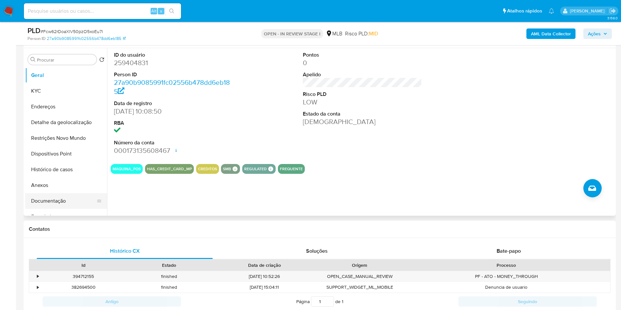
click at [56, 209] on button "Documentação" at bounding box center [63, 201] width 77 height 16
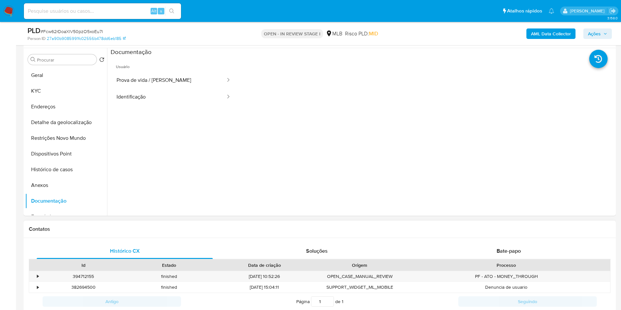
click at [507, 251] on div "Histórico CX Soluções Bate-papo Id Estado Data de criação Origem Processo • 394…" at bounding box center [320, 284] width 593 height 93
click at [505, 253] on div "Bate-papo" at bounding box center [509, 251] width 176 height 16
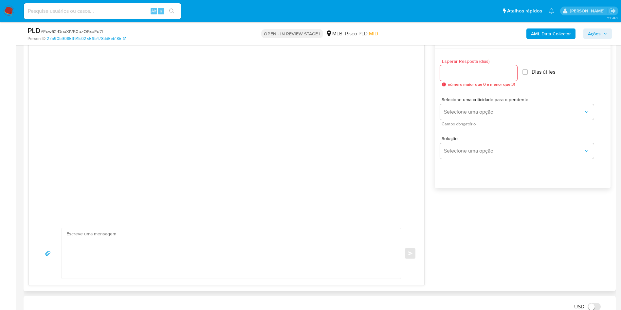
scroll to position [358, 0]
click at [454, 75] on input "Esperar Resposta (dias)" at bounding box center [478, 70] width 77 height 9
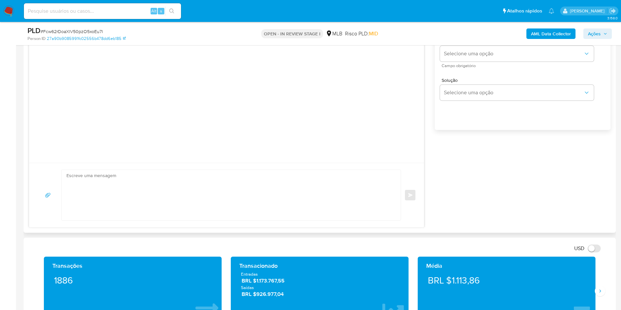
scroll to position [415, 0]
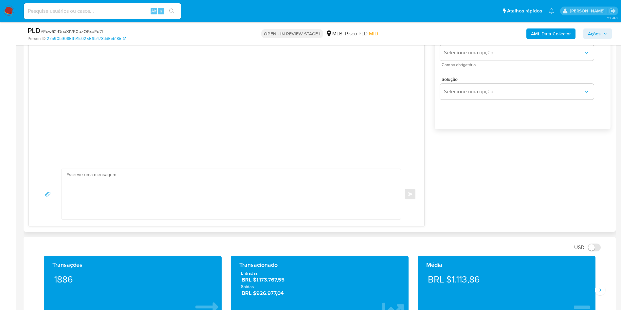
type input "2"
click at [178, 219] on textarea at bounding box center [229, 194] width 326 height 50
paste textarea "Olá! Estamos realizando uma verificação adicional de segurança em contas de usu…"
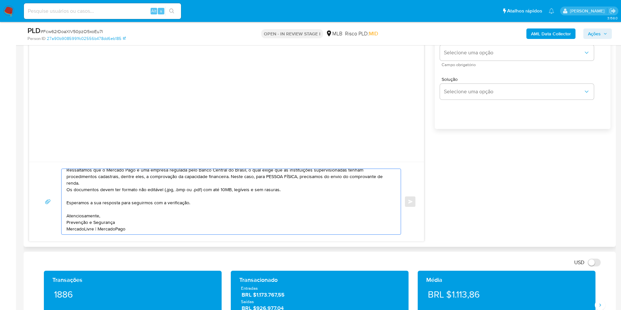
scroll to position [0, 0]
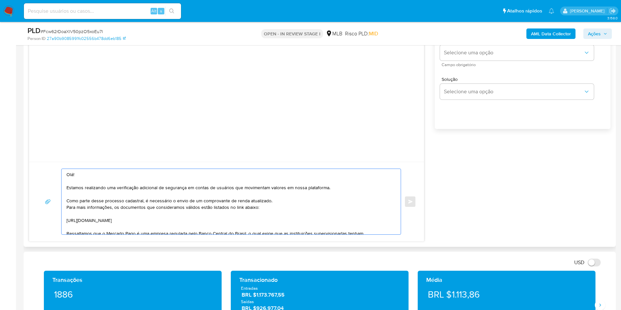
drag, startPoint x: 178, startPoint y: 219, endPoint x: 390, endPoint y: 169, distance: 217.5
click at [390, 169] on div "Olá! Estamos realizando uma verificação adicional de segurança em contas de usu…" at bounding box center [227, 107] width 396 height 270
click at [348, 190] on textarea "Olá! Estamos realizando uma verificação adicional de segurança em contas de usu…" at bounding box center [229, 202] width 326 height 66
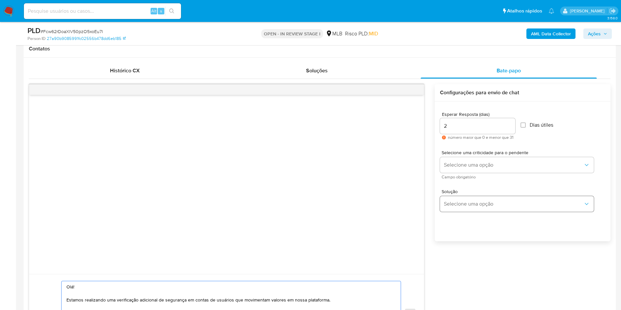
scroll to position [298, 0]
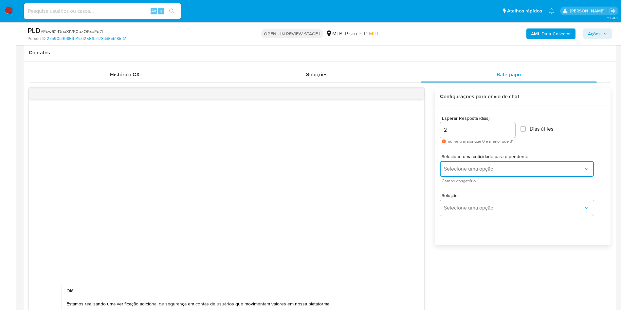
click at [481, 172] on span "Selecione uma opção" at bounding box center [514, 169] width 140 height 7
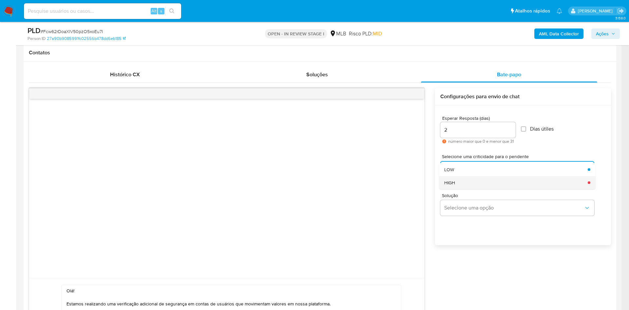
click at [470, 189] on div "HIGH" at bounding box center [514, 182] width 140 height 13
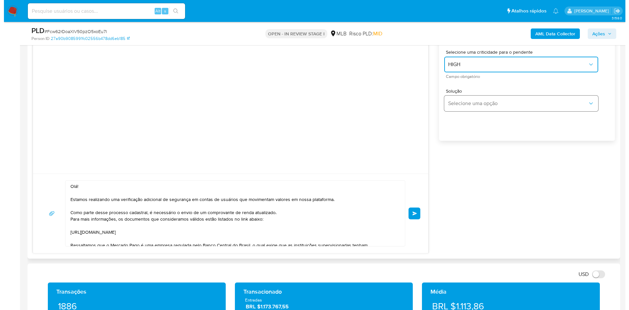
scroll to position [404, 0]
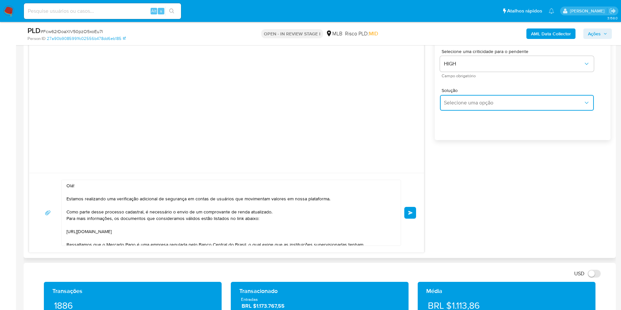
click at [509, 106] on span "Selecione uma opção" at bounding box center [514, 103] width 140 height 7
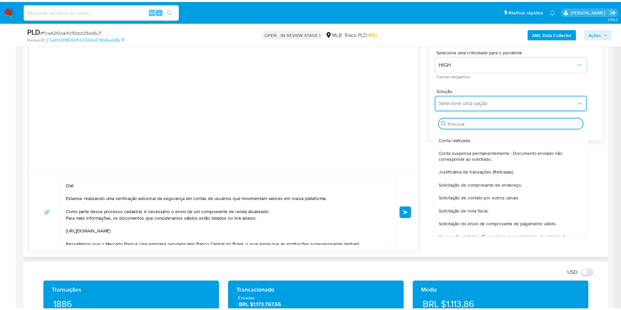
scroll to position [31, 0]
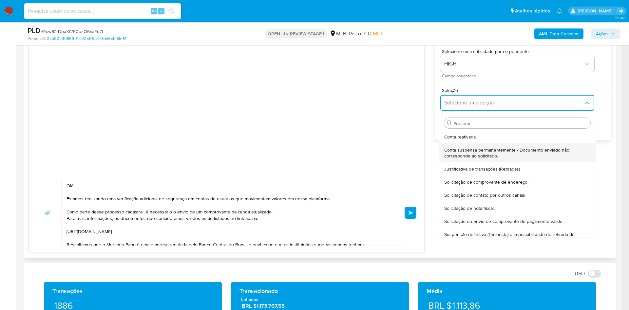
click at [471, 157] on span "Conta suspensa permanentemente - Documento enviado não corresponde ao solicitad…" at bounding box center [515, 153] width 142 height 12
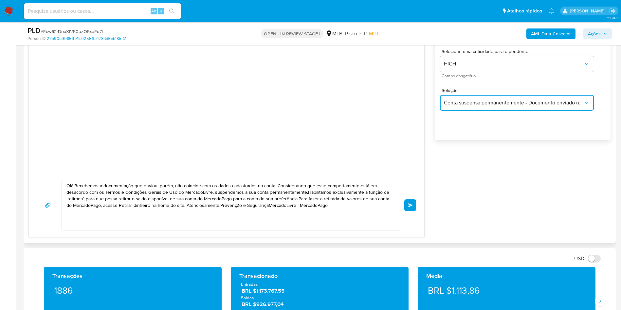
click at [506, 111] on button "Conta suspensa permanentemente - Documento enviado não corresponde ao solicitad…" at bounding box center [517, 103] width 154 height 16
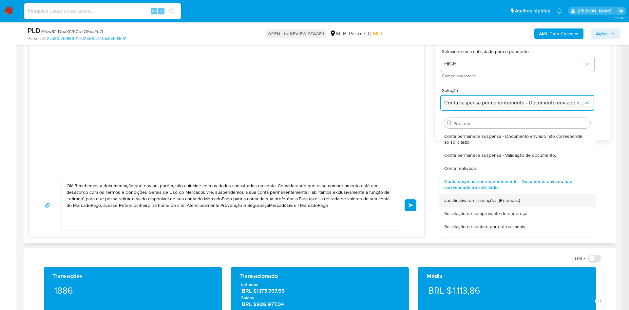
click at [461, 207] on div "Justificativa de transações (Retiradas)" at bounding box center [515, 200] width 142 height 13
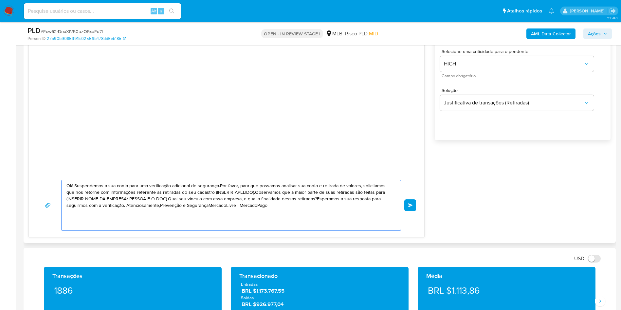
click at [306, 221] on textarea "Olá,Suspendemos a sua conta para uma verificação adicional de segurança.Por fav…" at bounding box center [229, 205] width 326 height 50
paste textarea "! Estamos realizando uma verificação adicional de segurança em contas de usuári…"
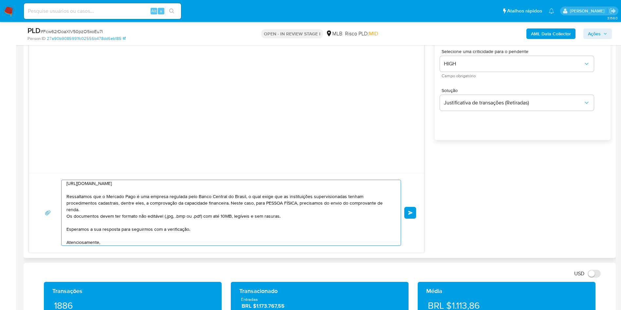
scroll to position [70, 0]
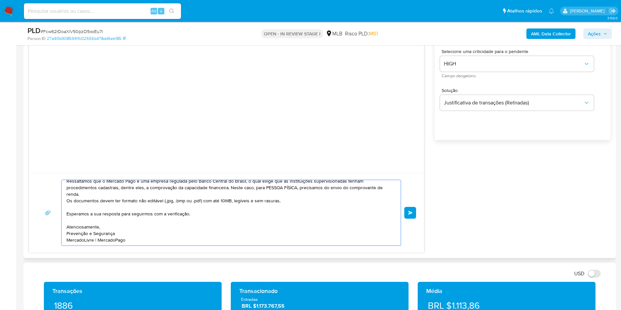
click at [295, 231] on textarea "Olá! Estamos realizando uma verificação adicional de segurança em contas de usu…" at bounding box center [229, 213] width 326 height 66
type textarea "Olá! Estamos realizando uma verificação adicional de segurança em contas de usu…"
click at [406, 219] on button "common.send" at bounding box center [411, 213] width 12 height 12
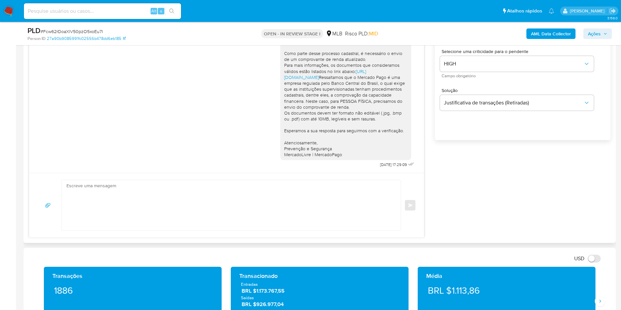
scroll to position [7, 0]
click at [414, 222] on div "common.send" at bounding box center [226, 205] width 379 height 51
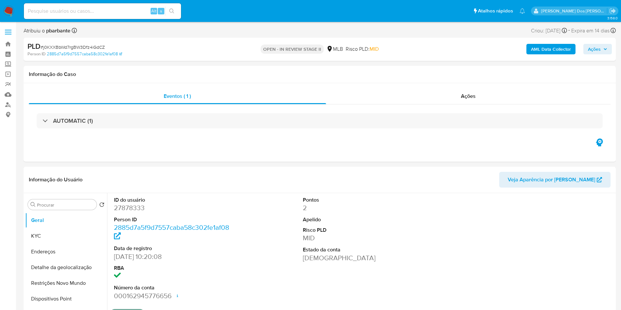
select select "10"
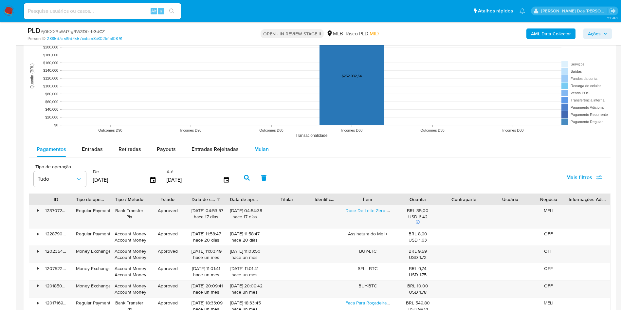
click at [264, 157] on div "Mulan" at bounding box center [262, 150] width 14 height 16
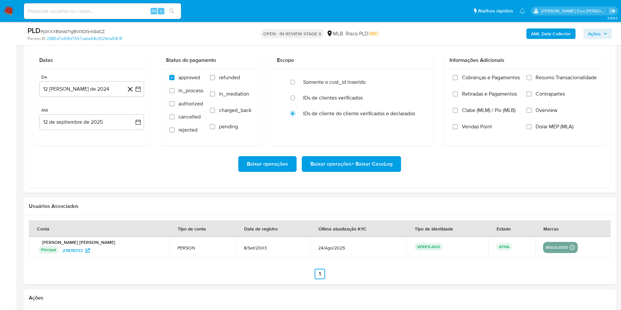
scroll to position [744, 0]
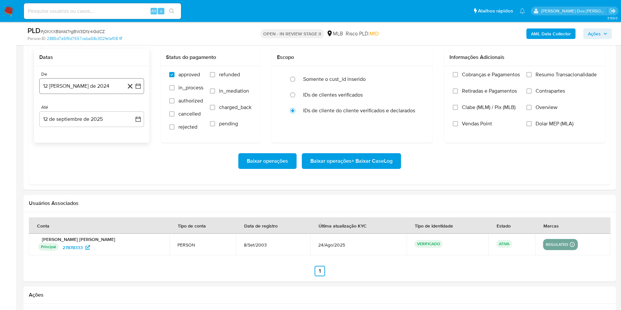
click at [137, 94] on button "12 [PERSON_NAME] de 2024" at bounding box center [91, 86] width 105 height 16
click at [130, 114] on icon "Mes siguiente" at bounding box center [132, 110] width 8 height 8
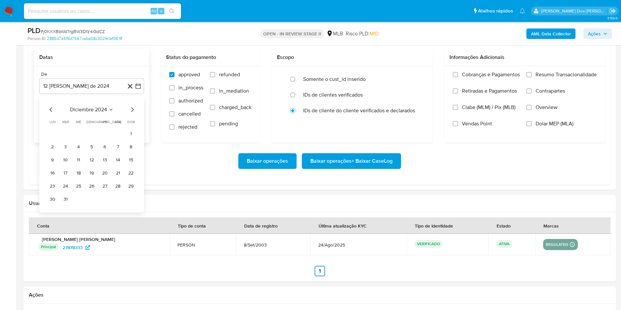
click at [130, 114] on icon "Mes siguiente" at bounding box center [132, 110] width 8 height 8
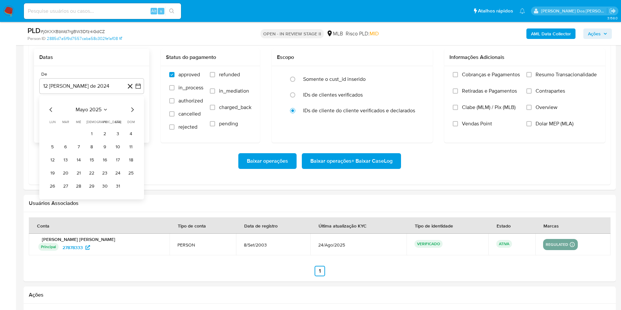
click at [130, 114] on icon "Mes siguiente" at bounding box center [132, 110] width 8 height 8
click at [69, 139] on button "1" at bounding box center [65, 134] width 10 height 10
click at [552, 78] on span "Resumo Transacionalidade" at bounding box center [566, 74] width 61 height 7
click at [532, 77] on input "Resumo Transacionalidade" at bounding box center [529, 74] width 5 height 5
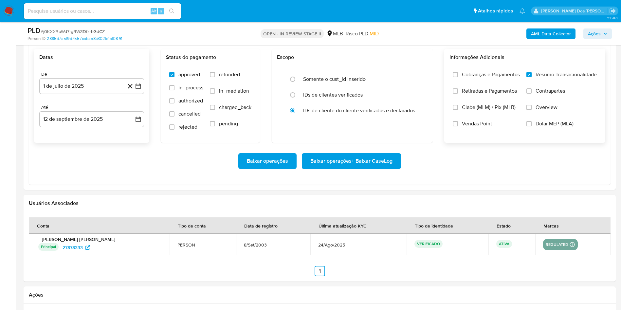
click at [370, 168] on span "Baixar operações + Baixar CaseLog" at bounding box center [352, 161] width 82 height 14
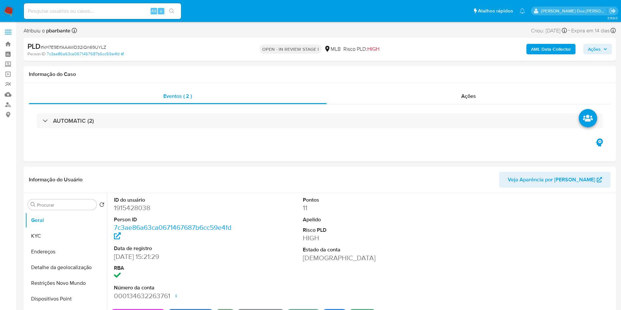
select select "10"
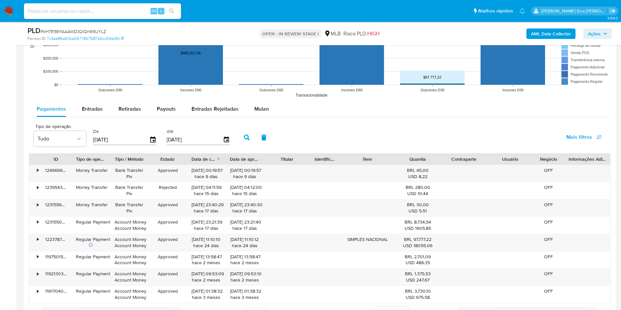
scroll to position [719, 0]
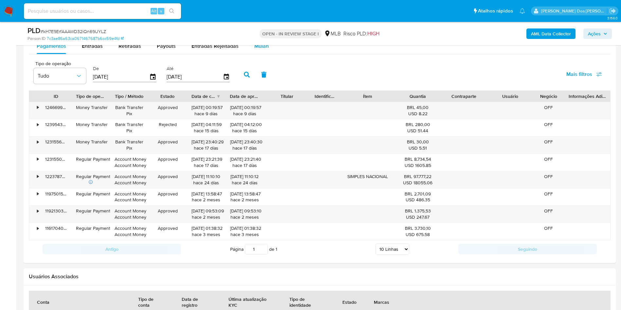
click at [270, 54] on button "Mulan" at bounding box center [262, 46] width 30 height 16
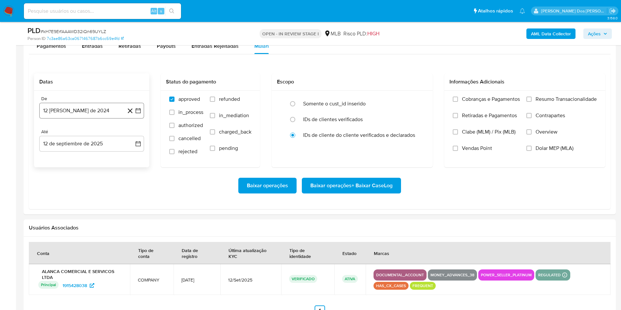
click at [138, 114] on icon "button" at bounding box center [138, 110] width 7 height 7
click at [132, 138] on icon "Mes siguiente" at bounding box center [132, 134] width 8 height 8
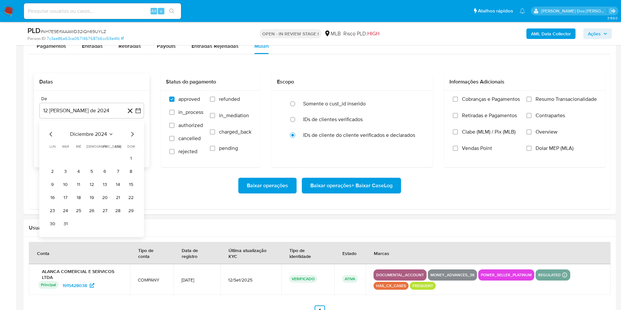
click at [132, 138] on icon "Mes siguiente" at bounding box center [132, 134] width 8 height 8
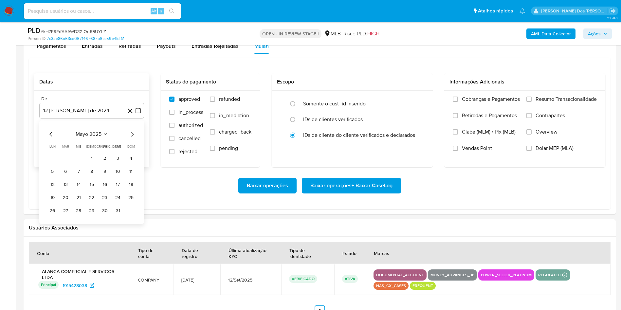
click at [132, 138] on icon "Mes siguiente" at bounding box center [132, 134] width 8 height 8
click at [61, 164] on button "1" at bounding box center [65, 158] width 10 height 10
click at [545, 103] on span "Resumo Transacionalidade" at bounding box center [566, 99] width 61 height 7
click at [532, 102] on input "Resumo Transacionalidade" at bounding box center [529, 99] width 5 height 5
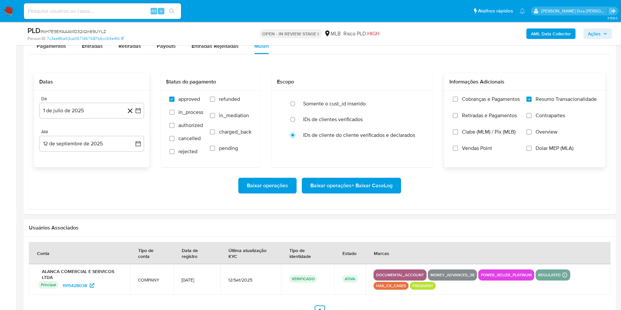
click at [362, 193] on span "Baixar operações + Baixar CaseLog" at bounding box center [352, 186] width 82 height 14
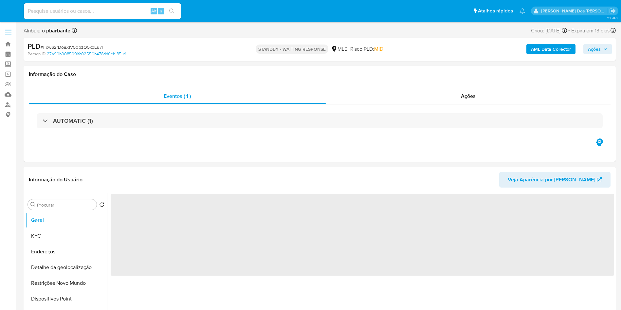
select select "10"
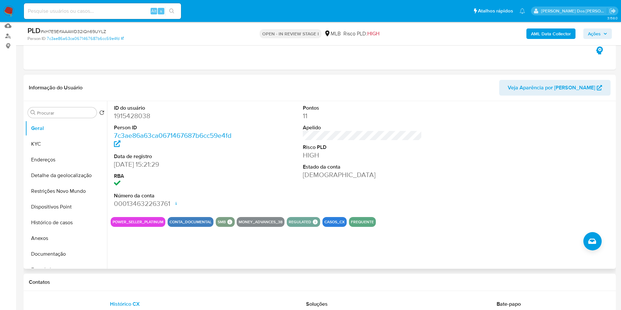
scroll to position [38, 0]
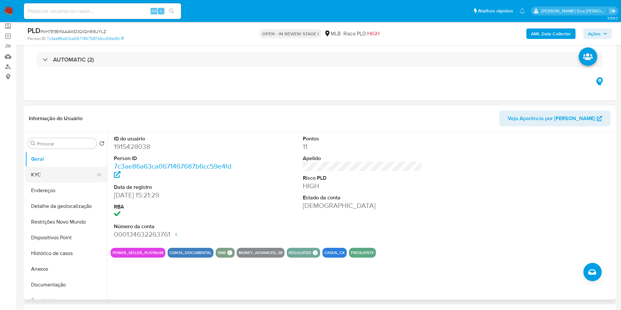
click at [75, 183] on button "KYC" at bounding box center [63, 175] width 77 height 16
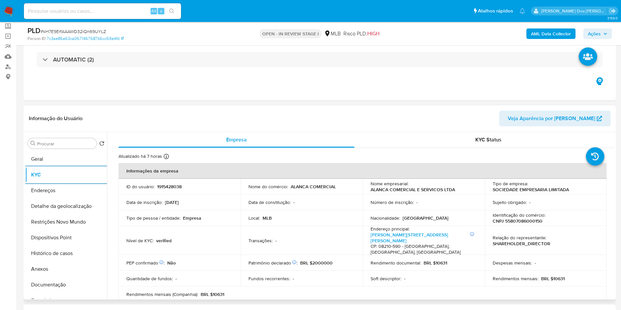
scroll to position [75, 0]
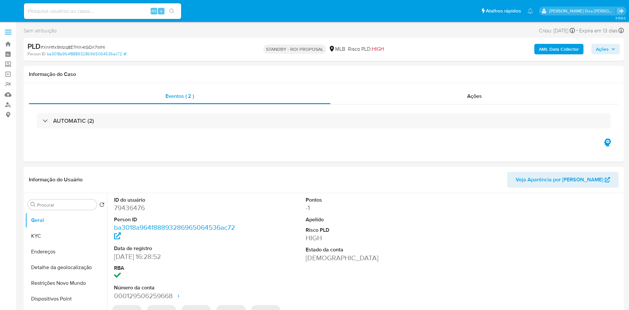
select select "10"
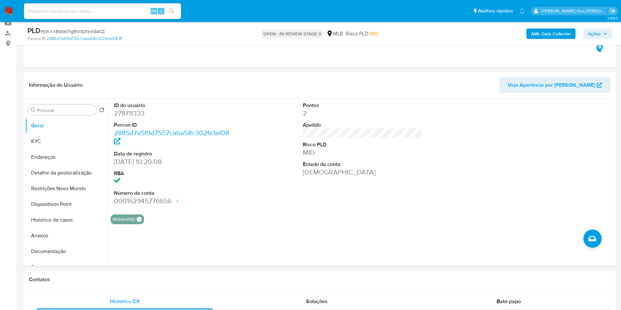
scroll to position [72, 0]
click at [46, 149] on button "KYC" at bounding box center [63, 141] width 77 height 16
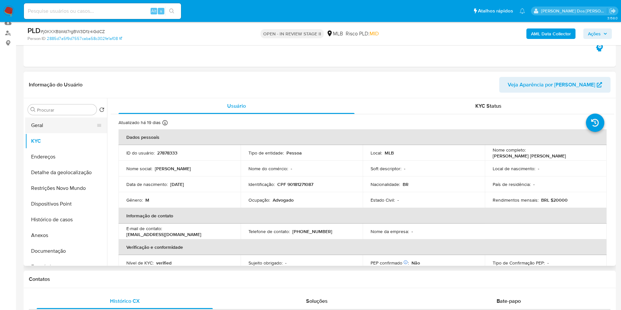
click at [61, 133] on button "Geral" at bounding box center [63, 126] width 77 height 16
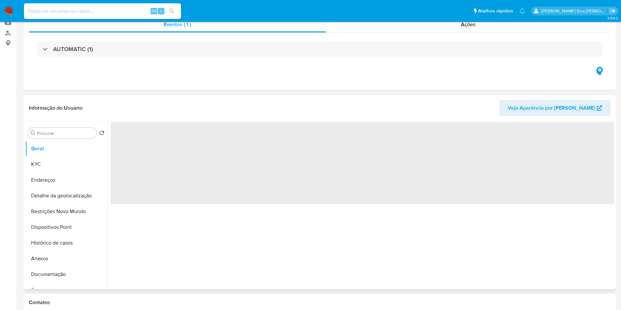
scroll to position [0, 0]
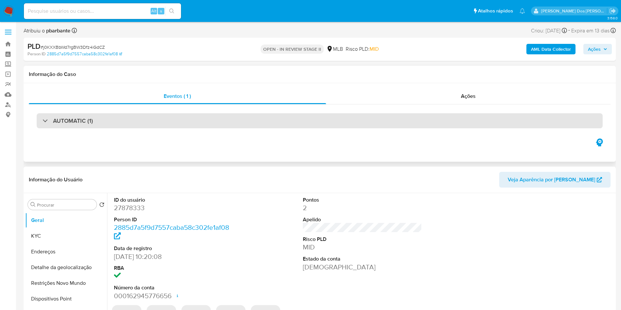
click at [181, 117] on div "AUTOMATIC (1)" at bounding box center [320, 120] width 566 height 15
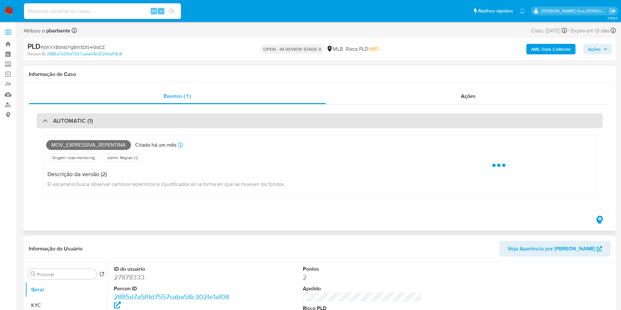
click at [181, 117] on div "AUTOMATIC (1)" at bounding box center [320, 120] width 566 height 15
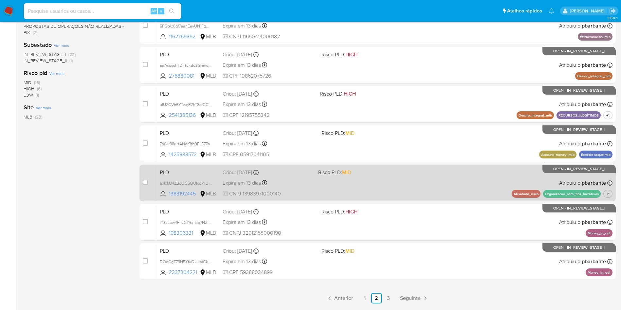
scroll to position [283, 0]
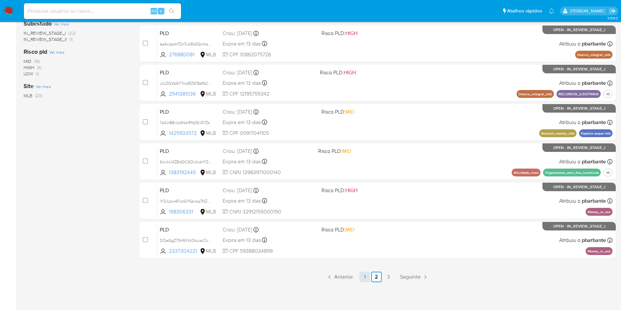
click at [370, 277] on link "1" at bounding box center [365, 277] width 10 height 10
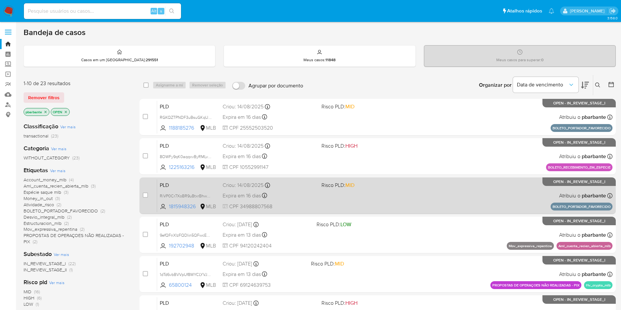
scroll to position [283, 0]
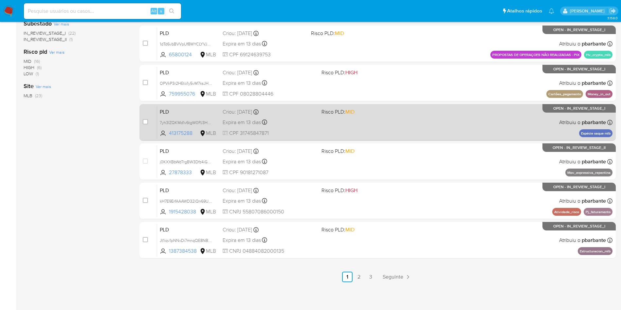
click at [452, 106] on div "PLD 7yh3IZQKMd1v6tgW0PJ3HUvm 413175288 MLB Risco PLD: MID Criou: [DATE] Criou: …" at bounding box center [385, 122] width 456 height 33
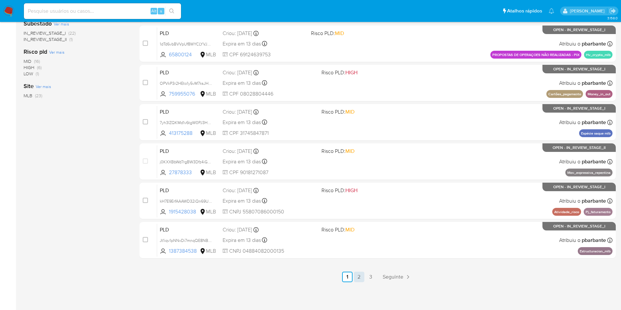
click at [363, 276] on link "2" at bounding box center [359, 277] width 10 height 10
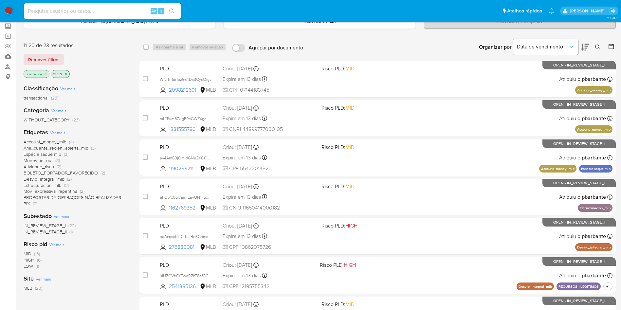
scroll to position [38, 0]
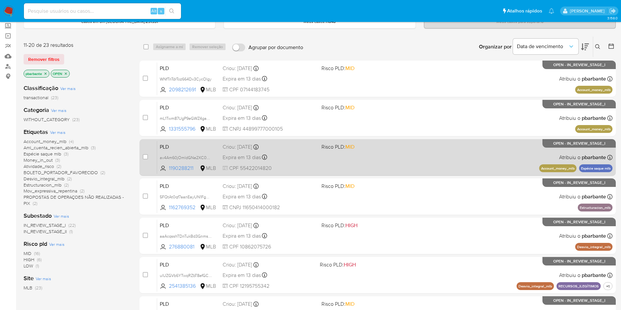
click at [405, 174] on div "PLD av4Am60jOmldGNe2XC0wqRct 1190288211 MLB Risco PLD: MID Criou: [DATE] Criou:…" at bounding box center [385, 157] width 456 height 33
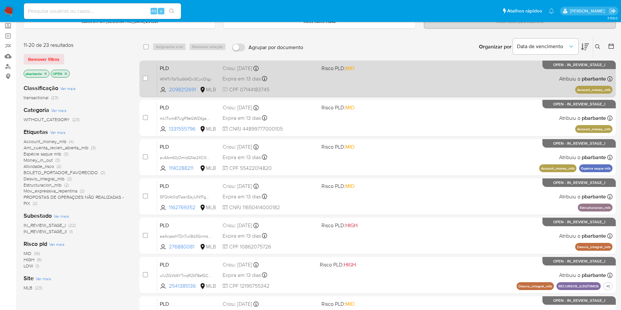
click at [372, 94] on div "PLD WNfTnTdrToz664Dx3CycOlgy 2098212691 MLB Risco PLD: MID Criou: [DATE] Criou:…" at bounding box center [385, 78] width 456 height 33
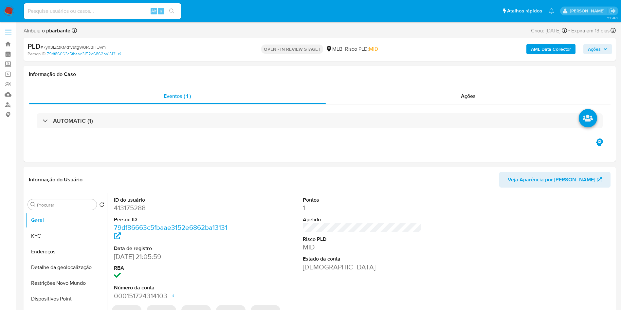
select select "10"
click at [88, 44] on span "# 7yh3IZQKMd1v6tgW0PJ3HUvm" at bounding box center [73, 47] width 65 height 7
copy span "7yh3IZQKMd1v6tgW0PJ3HUvm"
click at [138, 213] on dd "413175288" at bounding box center [174, 207] width 120 height 9
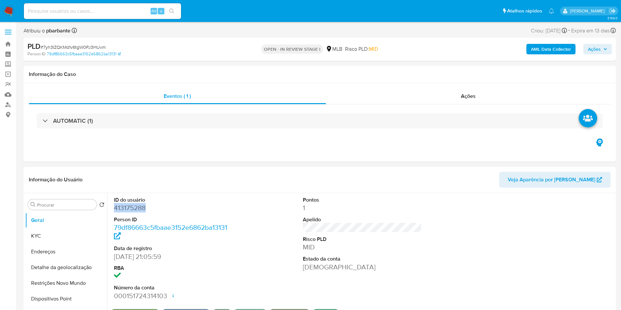
click at [138, 213] on dd "413175288" at bounding box center [174, 207] width 120 height 9
copy dd "413175288"
click at [58, 241] on button "KYC" at bounding box center [63, 236] width 77 height 16
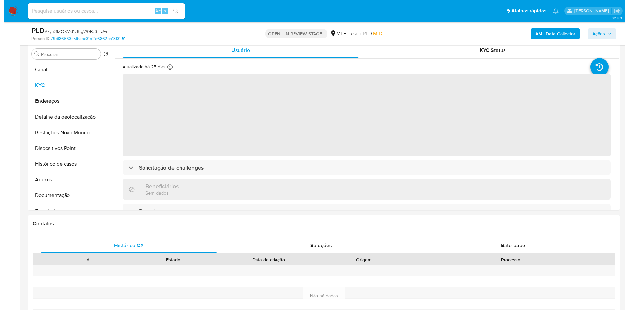
scroll to position [128, 0]
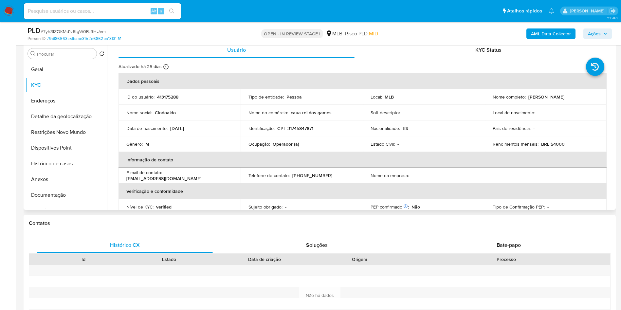
click at [270, 152] on td "Ocupação : Operador (a)" at bounding box center [302, 144] width 122 height 16
click at [274, 147] on p "Operador (a)" at bounding box center [286, 144] width 27 height 6
copy p "Operador"
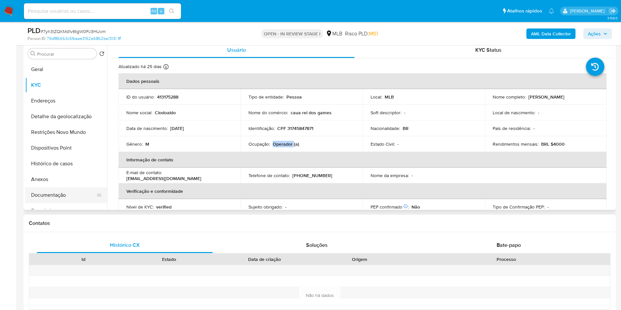
click at [51, 203] on button "Documentação" at bounding box center [63, 195] width 77 height 16
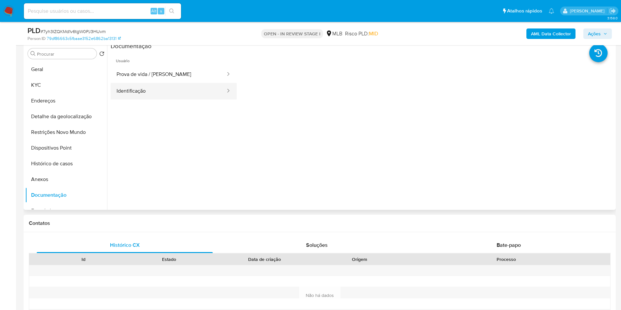
click at [166, 98] on button "Identificação" at bounding box center [169, 91] width 116 height 17
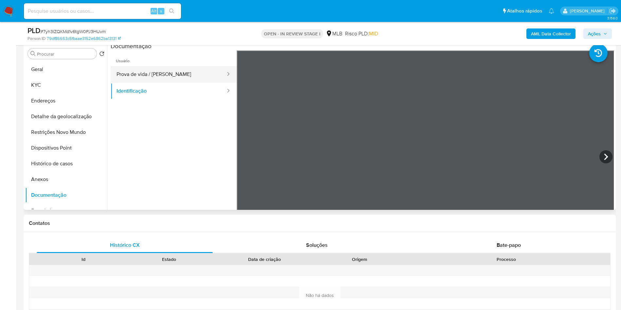
click at [171, 83] on button "Prova de vida / [PERSON_NAME]" at bounding box center [169, 74] width 116 height 17
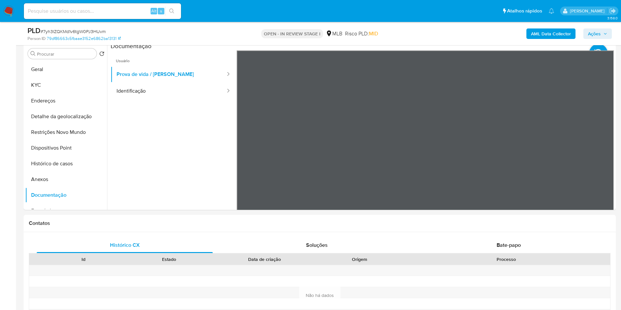
click at [550, 32] on b "AML Data Collector" at bounding box center [551, 33] width 40 height 10
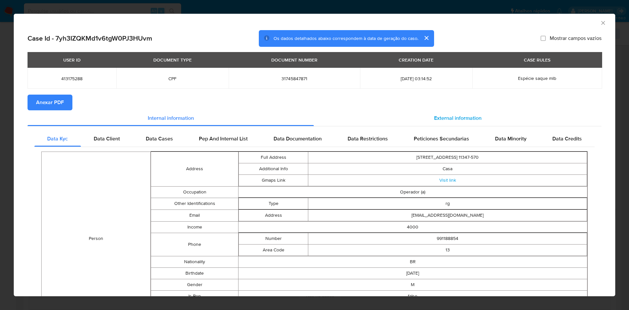
click at [445, 116] on span "External information" at bounding box center [457, 118] width 47 height 8
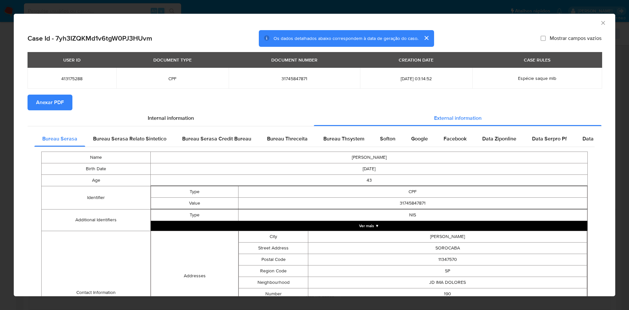
click at [58, 105] on span "Anexar PDF" at bounding box center [50, 102] width 28 height 14
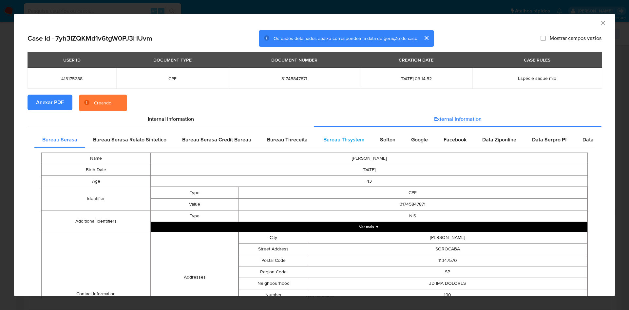
click at [354, 147] on div "Bureau Thsystem" at bounding box center [343, 140] width 57 height 16
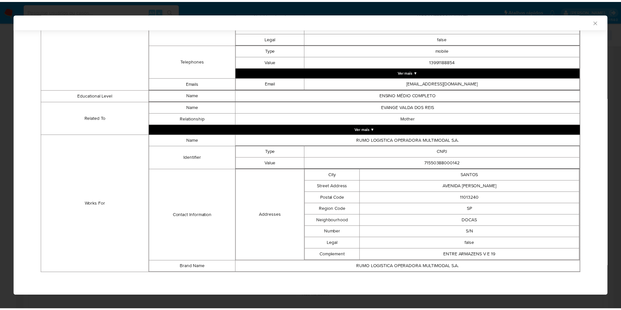
scroll to position [0, 0]
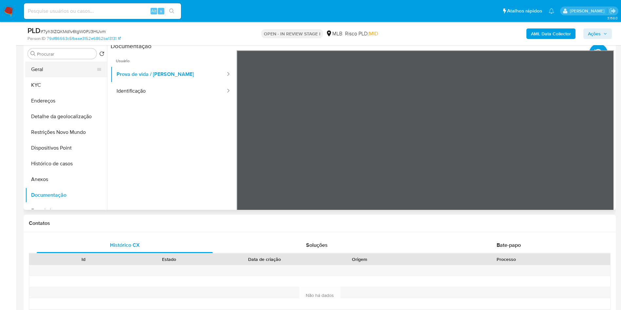
click at [42, 74] on button "Geral" at bounding box center [63, 70] width 77 height 16
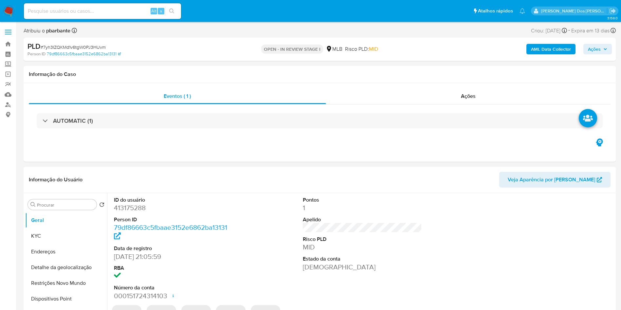
select select "10"
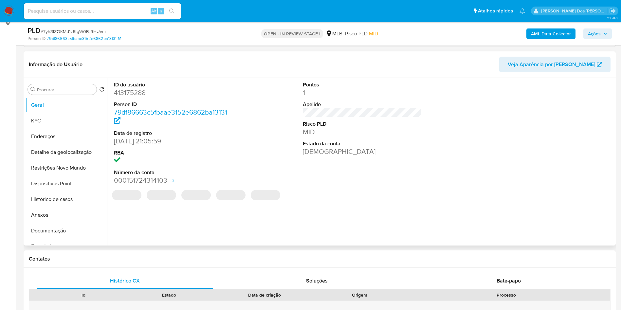
scroll to position [103, 0]
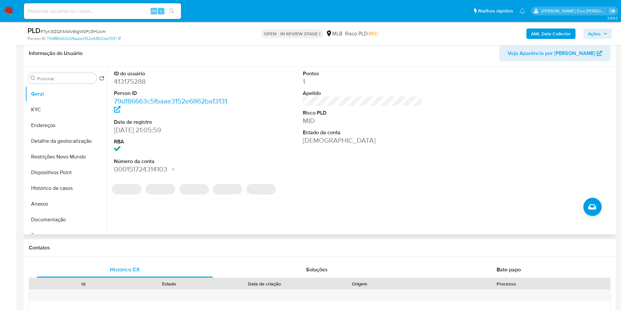
click at [317, 196] on div "‌ ‌ ‌ ‌ ‌" at bounding box center [363, 189] width 504 height 13
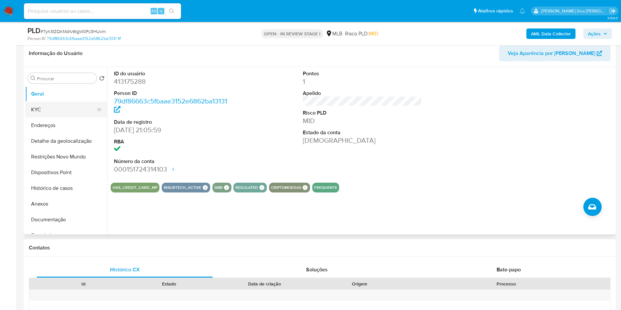
click at [37, 118] on button "KYC" at bounding box center [63, 110] width 77 height 16
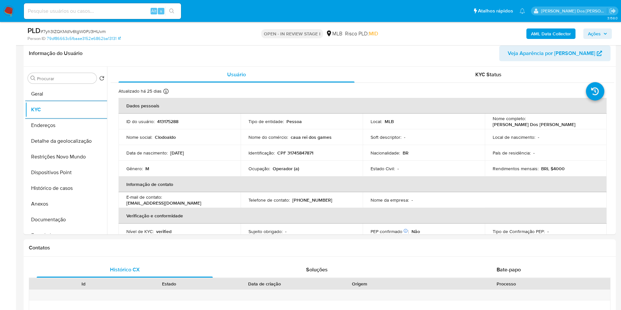
scroll to position [273, 0]
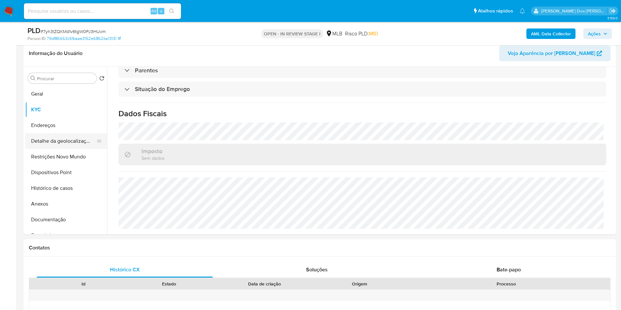
click at [46, 149] on button "Detalhe da geolocalização" at bounding box center [63, 141] width 77 height 16
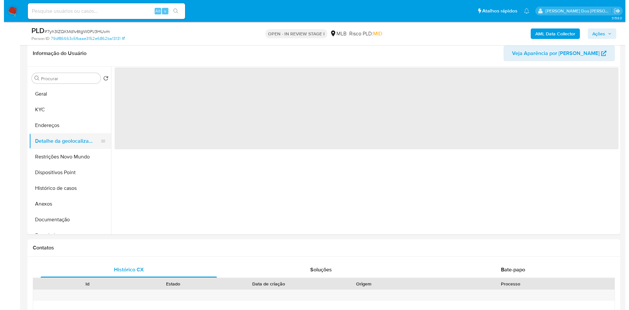
scroll to position [0, 0]
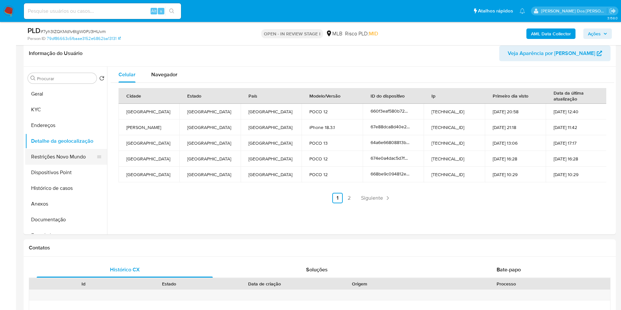
click at [67, 165] on button "Restrições Novo Mundo" at bounding box center [63, 157] width 77 height 16
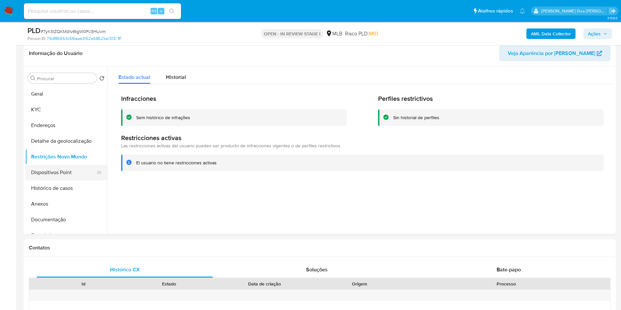
click at [62, 176] on button "Dispositivos Point" at bounding box center [63, 173] width 77 height 16
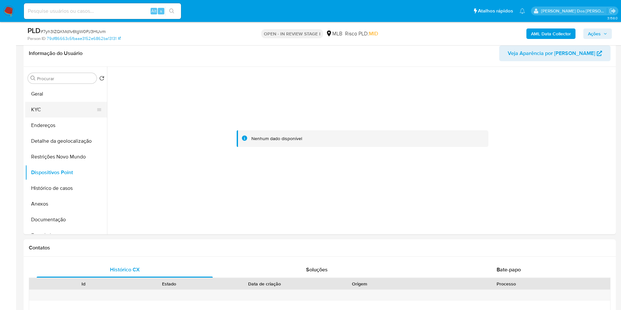
click at [57, 118] on button "KYC" at bounding box center [63, 110] width 77 height 16
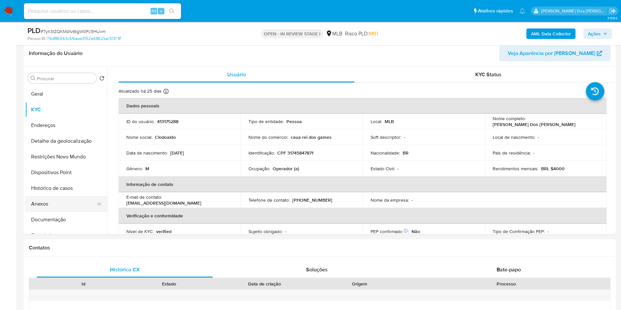
click at [53, 207] on button "Anexos" at bounding box center [63, 204] width 77 height 16
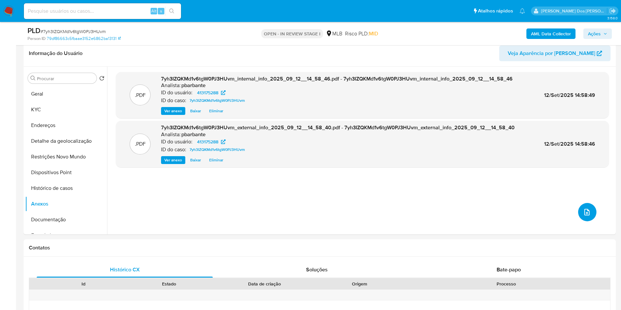
click at [590, 221] on button "upload-file" at bounding box center [587, 212] width 18 height 18
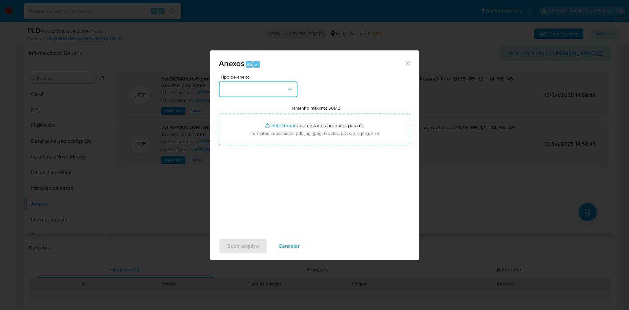
click at [269, 82] on button "button" at bounding box center [258, 90] width 79 height 16
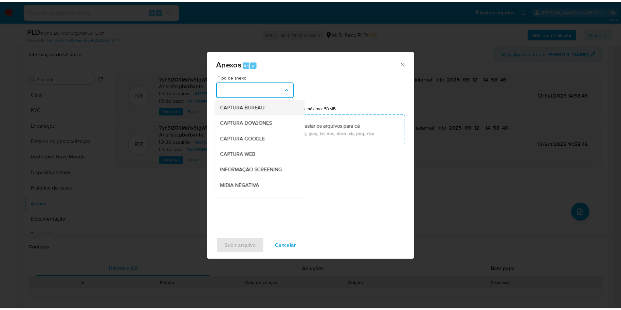
scroll to position [88, 0]
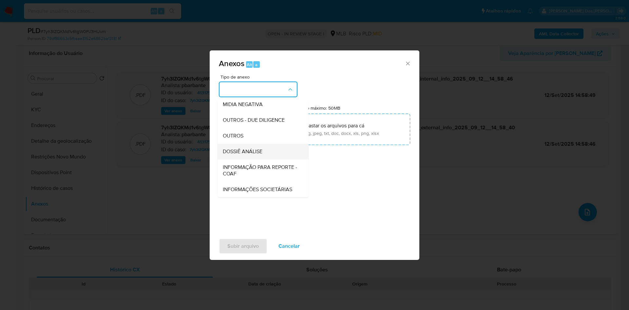
click at [235, 144] on div "DOSSIÊ ANÁLISE" at bounding box center [261, 152] width 77 height 16
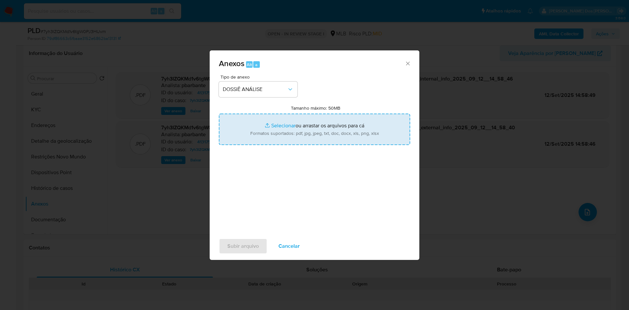
type input "C:\fakepath\Mulan 413175288_2025_09_08_11_15_18.xlsx"
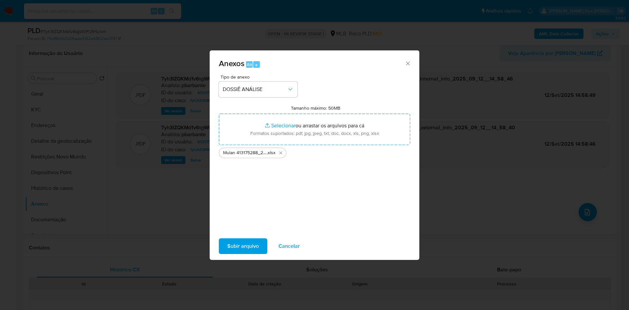
click at [243, 249] on span "Subir arquivo" at bounding box center [242, 246] width 31 height 14
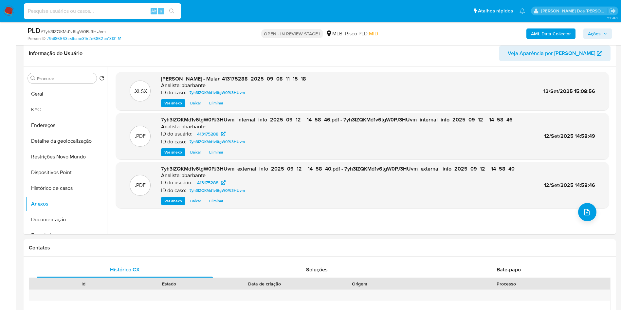
paste input "XnHfIx9Mzq8E7HX4tGDn7WHl"
click at [125, 12] on input at bounding box center [102, 11] width 157 height 9
type input "XnHfIx9Mzq8E7HX4tGDn7WHl"
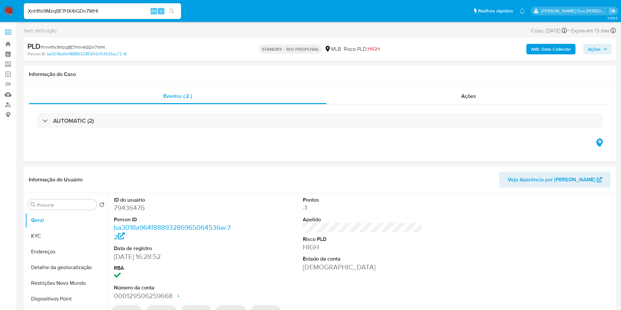
select select "10"
click at [210, 96] on div "Eventos ( 2 )" at bounding box center [178, 96] width 298 height 16
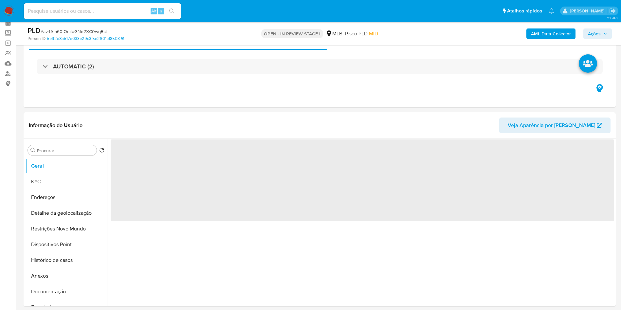
scroll to position [36, 0]
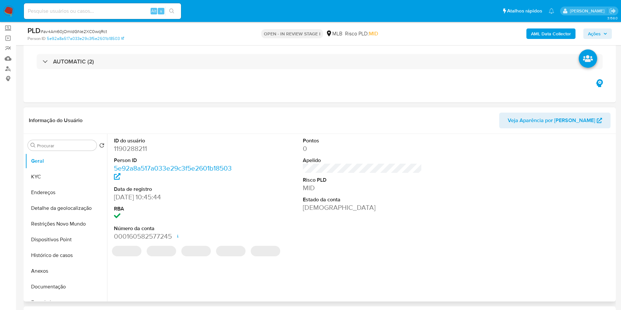
select select "10"
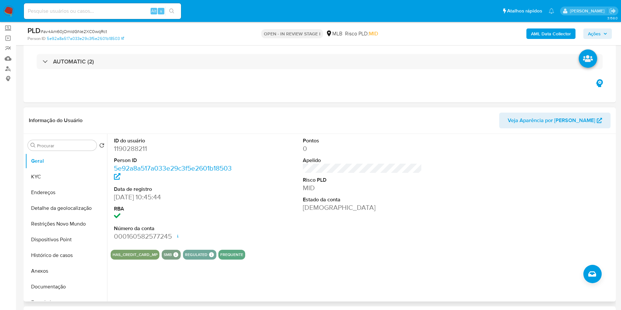
click at [132, 153] on dd "1190288211" at bounding box center [174, 148] width 120 height 9
copy dd "1190288211"
click at [49, 291] on button "Documentação" at bounding box center [63, 287] width 77 height 16
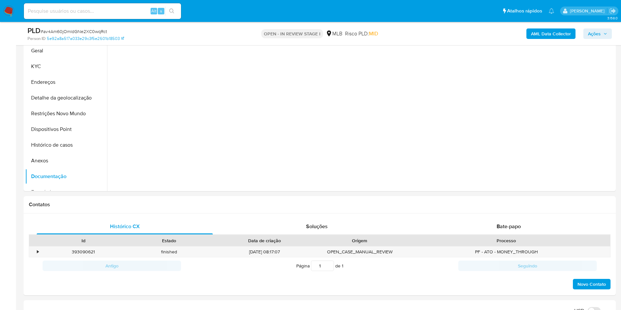
scroll to position [187, 0]
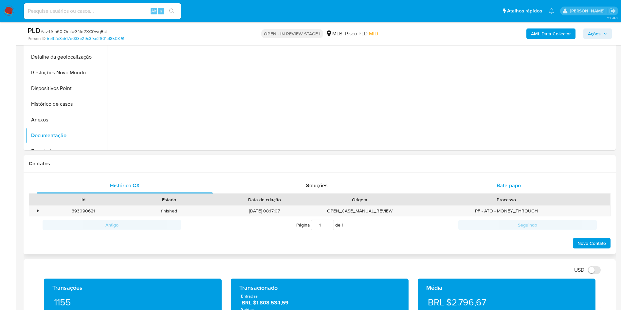
click at [519, 189] on span "Bate-papo" at bounding box center [509, 186] width 24 height 8
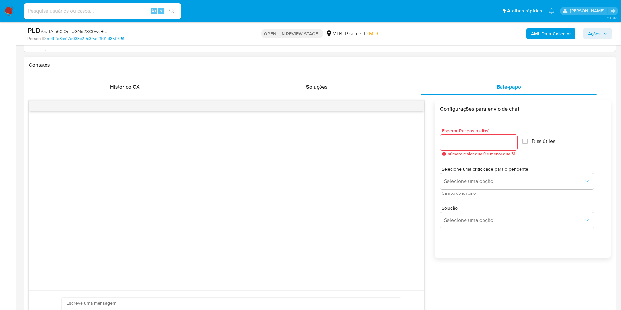
scroll to position [288, 0]
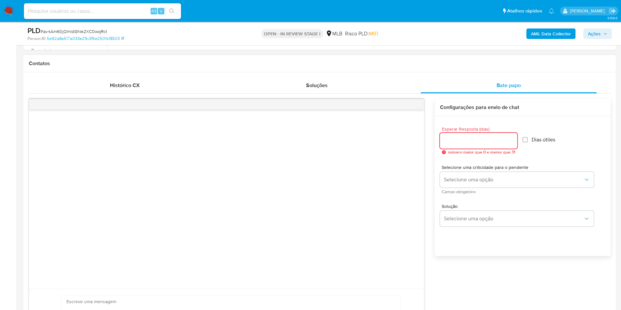
click at [458, 145] on input "Esperar Resposta (dias)" at bounding box center [478, 141] width 77 height 9
type input "3"
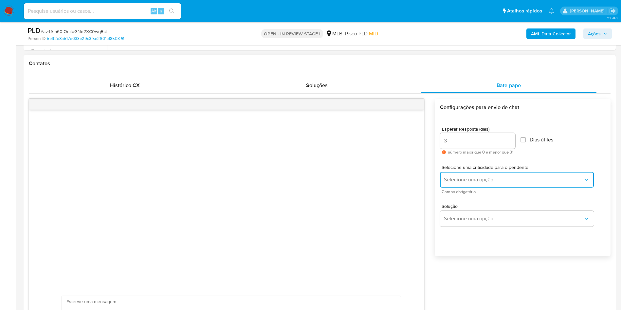
click at [470, 183] on span "Selecione uma opção" at bounding box center [514, 180] width 140 height 7
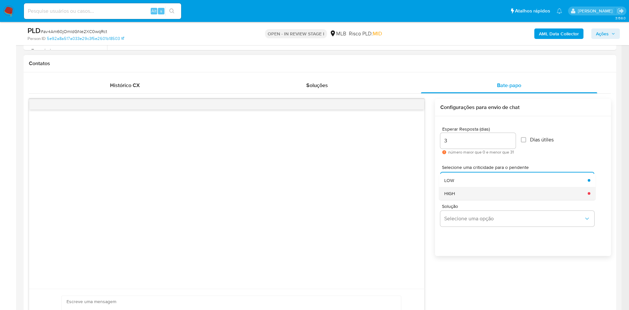
click at [466, 200] on div "HIGH" at bounding box center [514, 193] width 140 height 13
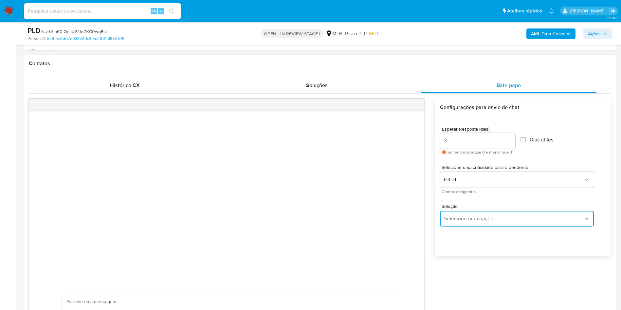
click at [480, 222] on span "Selecione uma opção" at bounding box center [514, 219] width 140 height 7
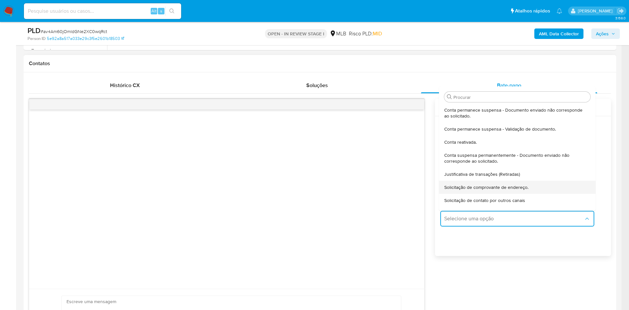
click at [500, 190] on span "Solicitação de comprovante de endereço." at bounding box center [486, 187] width 84 height 6
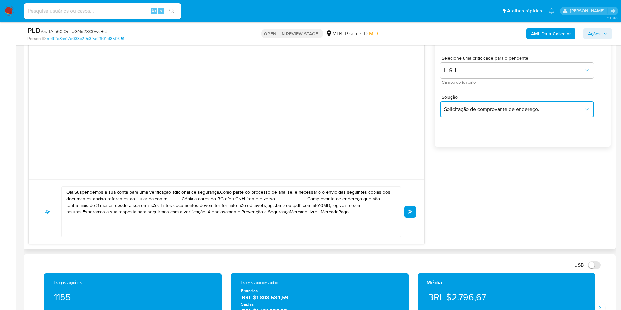
scroll to position [401, 0]
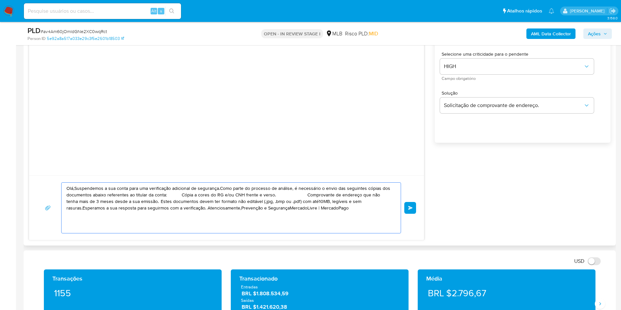
click at [272, 212] on textarea "Olá,Suspendemos a sua conta para uma verificação adicional de segurança.Como pa…" at bounding box center [229, 208] width 326 height 50
paste textarea "! Estamos realizando uma verificação adicional de segurança em contas de usuári…"
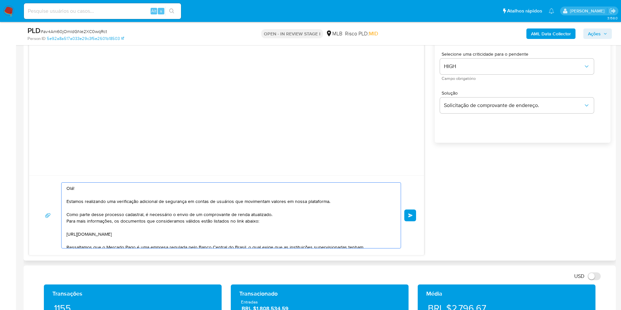
scroll to position [68, 0]
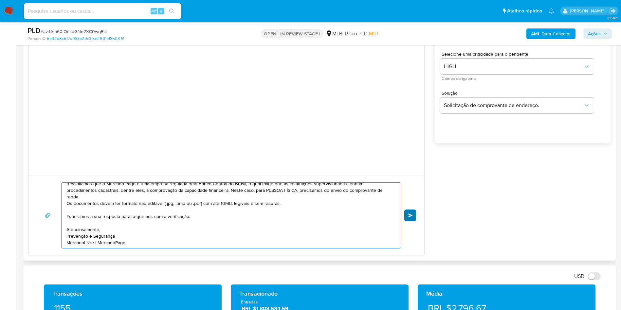
type textarea "Olá! Estamos realizando uma verificação adicional de segurança em contas de usu…"
click at [415, 221] on button "common.send" at bounding box center [411, 216] width 12 height 12
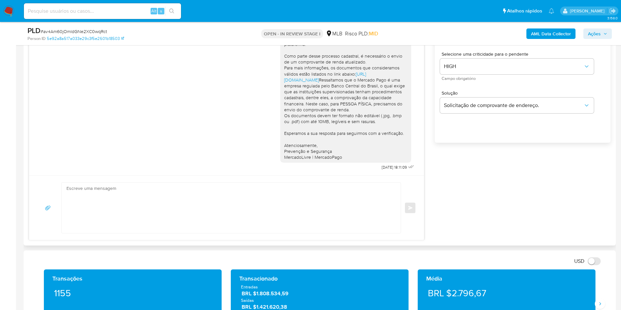
scroll to position [7, 0]
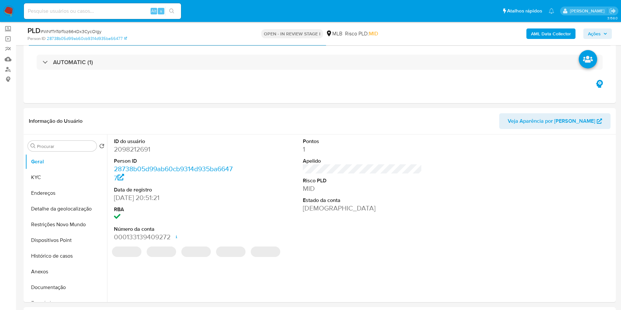
scroll to position [39, 0]
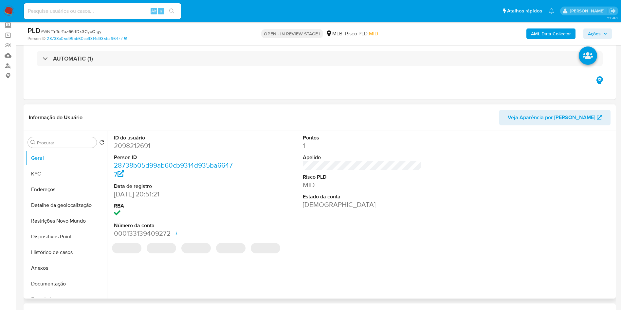
select select "10"
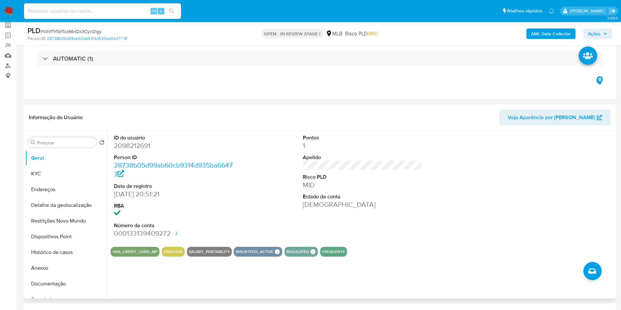
click at [133, 150] on dd "2098212691" at bounding box center [174, 145] width 120 height 9
copy dd "2098212691"
click at [133, 150] on dd "2098212691" at bounding box center [174, 145] width 120 height 9
click at [69, 179] on button "KYC" at bounding box center [63, 174] width 77 height 16
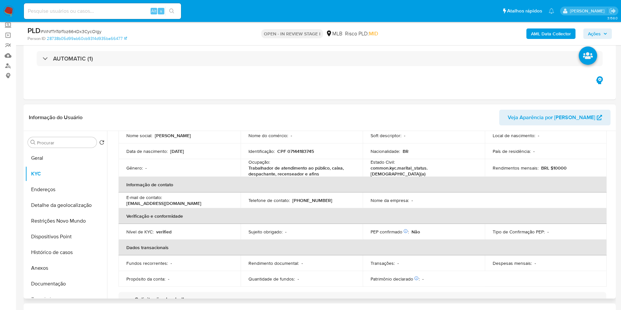
scroll to position [66, 0]
drag, startPoint x: 325, startPoint y: 186, endPoint x: 249, endPoint y: 179, distance: 76.3
click at [249, 179] on table "Dados pessoais ID do usuário : 2098212691 Tipo de entidade : Pessoa Local : MLB…" at bounding box center [363, 191] width 488 height 191
copy p "Trabalhador de atendimento ao público, caixa, despachante, recenseador e afins"
click at [65, 292] on button "Documentação" at bounding box center [63, 284] width 77 height 16
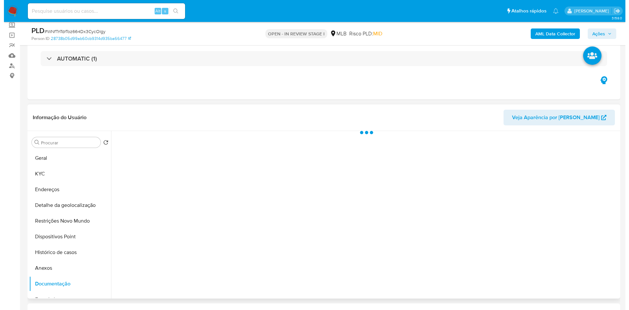
scroll to position [0, 0]
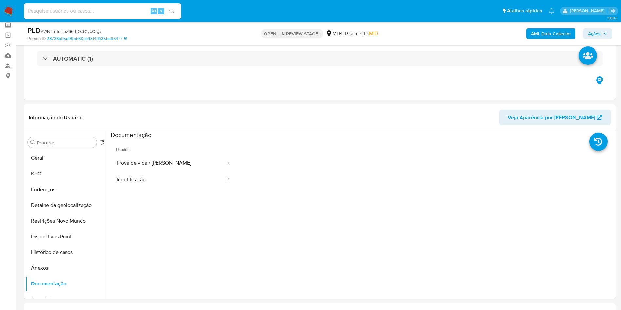
click at [186, 171] on button "Prova de vida / Selfie" at bounding box center [169, 163] width 116 height 17
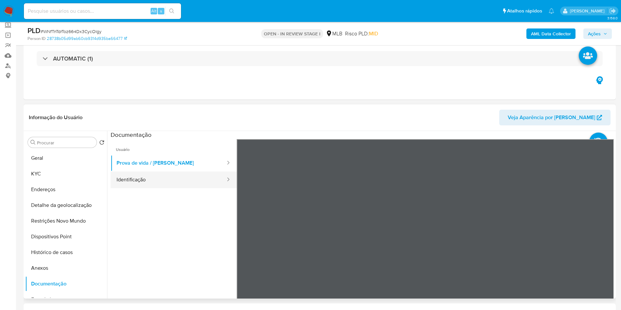
click at [150, 188] on button "Identificação" at bounding box center [169, 180] width 116 height 17
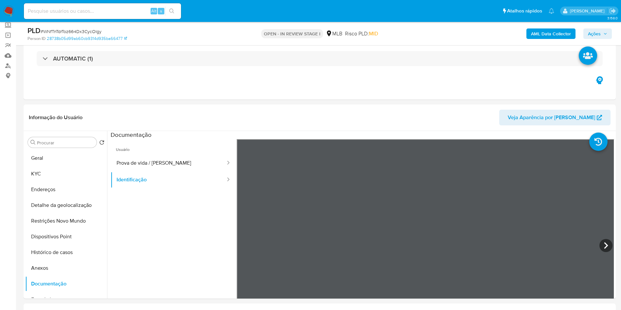
click at [553, 34] on b "AML Data Collector" at bounding box center [551, 33] width 40 height 10
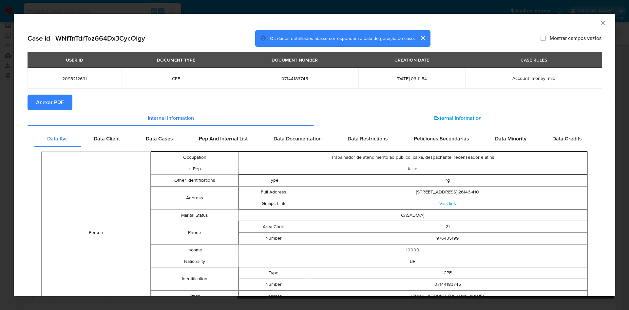
click at [467, 126] on div "External information" at bounding box center [458, 118] width 288 height 16
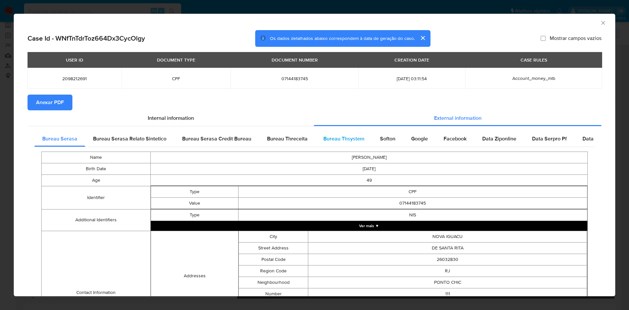
click at [365, 135] on div "Bureau Thsystem" at bounding box center [343, 139] width 57 height 16
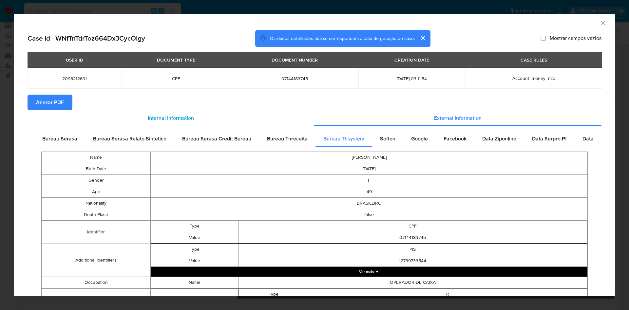
click at [48, 113] on div "Internal information" at bounding box center [171, 118] width 286 height 16
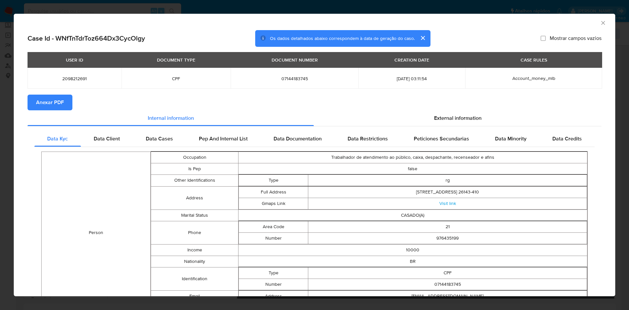
click at [58, 108] on span "Anexar PDF" at bounding box center [50, 102] width 28 height 14
click at [460, 119] on span "External information" at bounding box center [457, 118] width 47 height 8
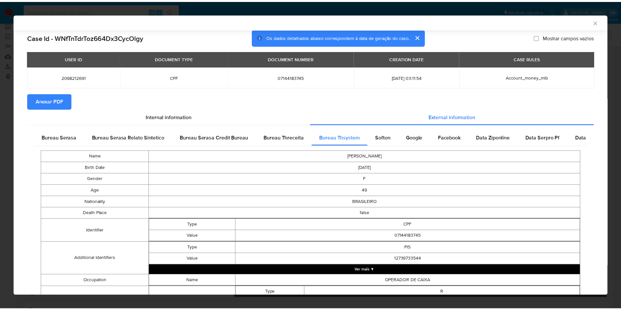
scroll to position [442, 0]
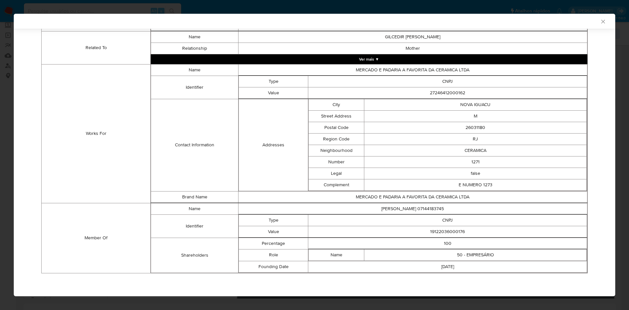
click at [435, 226] on td "19122036000176" at bounding box center [447, 231] width 279 height 11
copy td "19122036000176"
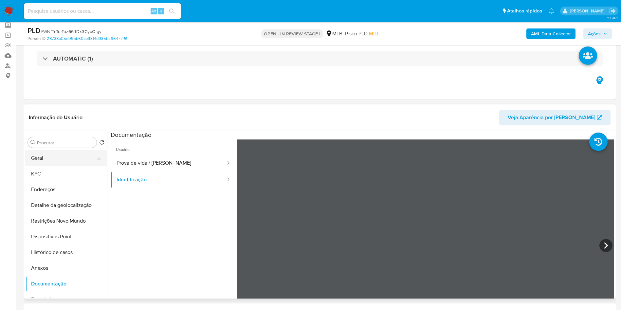
click at [48, 166] on button "Geral" at bounding box center [63, 158] width 77 height 16
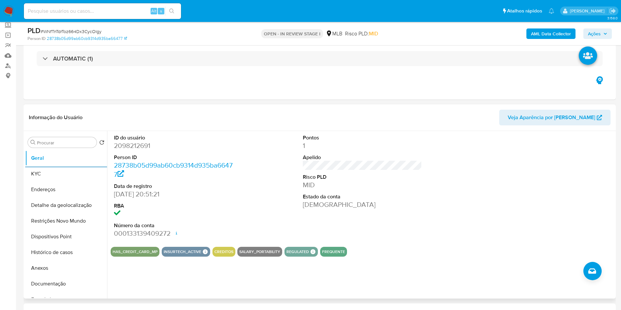
copy td "19122036000176"
click at [53, 182] on button "KYC" at bounding box center [63, 174] width 77 height 16
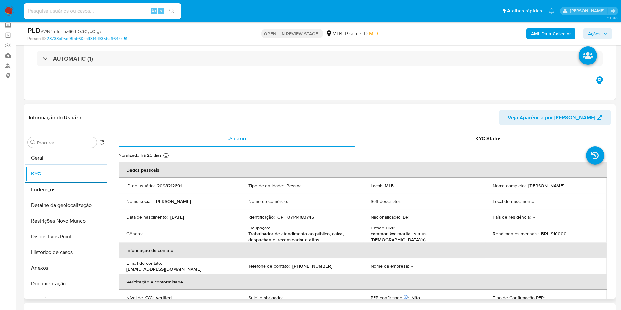
scroll to position [79, 0]
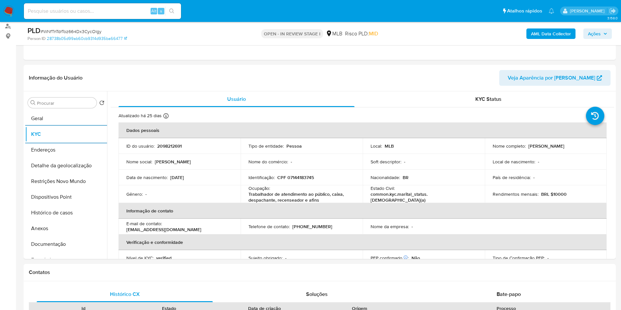
copy td "19122036000176"
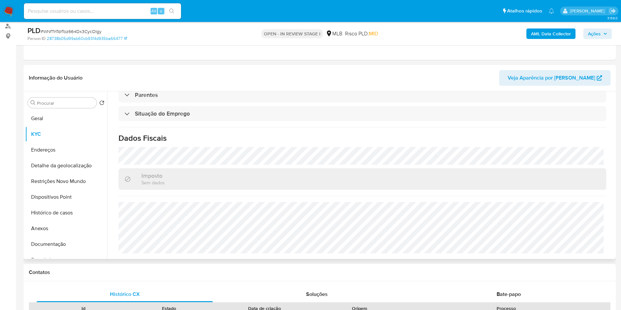
copy td "19122036000176"
click at [48, 174] on button "Detalhe da geolocalização" at bounding box center [63, 166] width 77 height 16
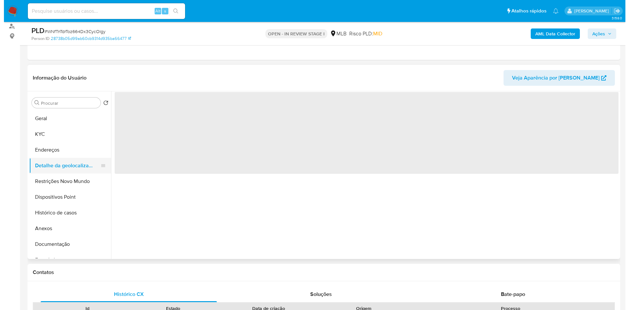
scroll to position [0, 0]
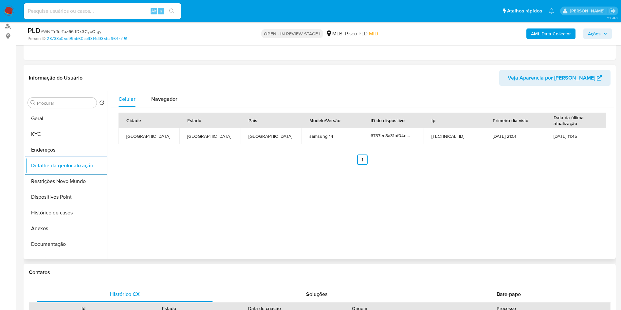
copy td "19122036000176"
click at [39, 187] on button "Restrições Novo Mundo" at bounding box center [63, 182] width 77 height 16
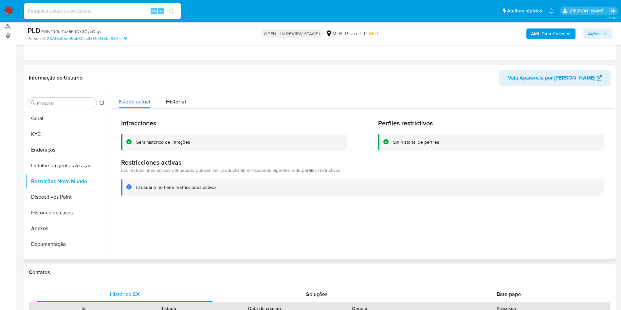
copy td "19122036000176"
click at [60, 205] on button "Dispositivos Point" at bounding box center [63, 197] width 77 height 16
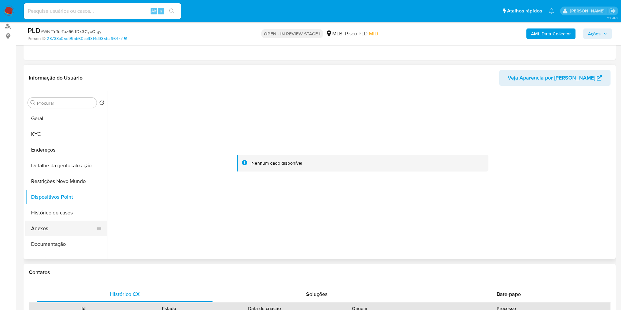
click at [53, 237] on button "Anexos" at bounding box center [63, 229] width 77 height 16
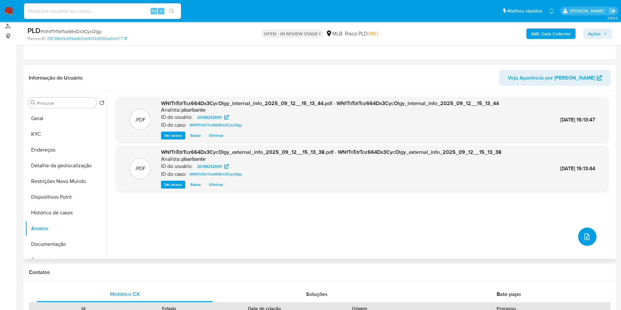
click at [585, 246] on button "upload-file" at bounding box center [587, 237] width 18 height 18
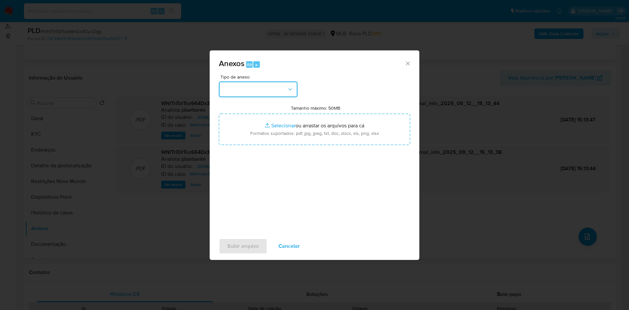
click at [233, 82] on button "button" at bounding box center [258, 90] width 79 height 16
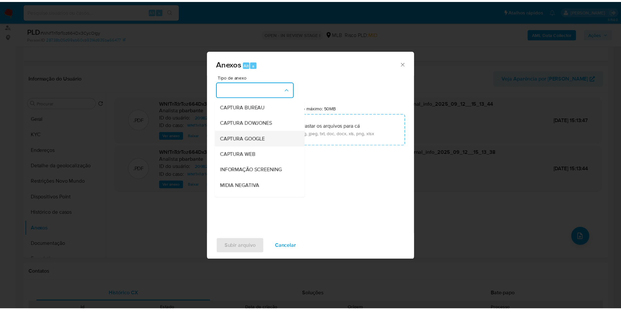
scroll to position [88, 0]
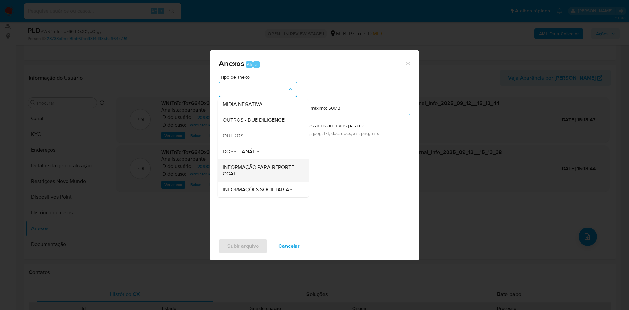
click at [243, 164] on span "INFORMAÇÃO PARA REPORTE - COAF" at bounding box center [261, 170] width 77 height 13
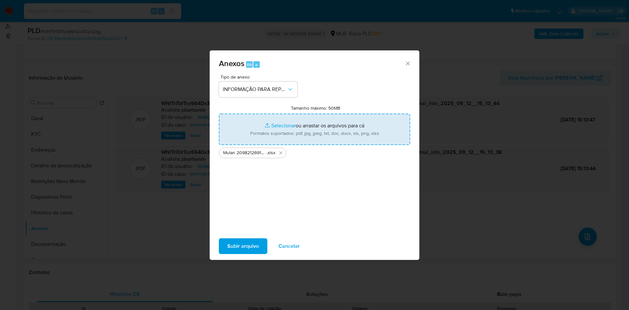
type input "C:\fakepath\SAR - XXX - CPF 07144183745 - ELIZABETH MARIA DA SILVA.pdf"
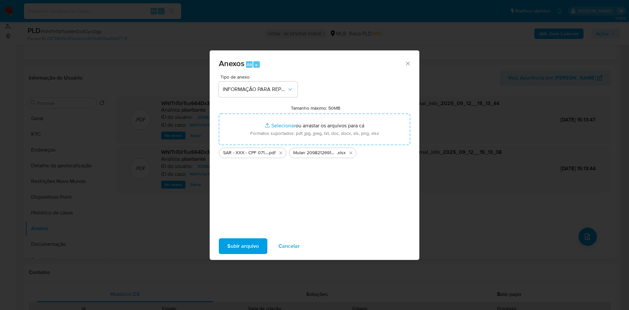
click at [227, 248] on span "Subir arquivo" at bounding box center [242, 246] width 31 height 14
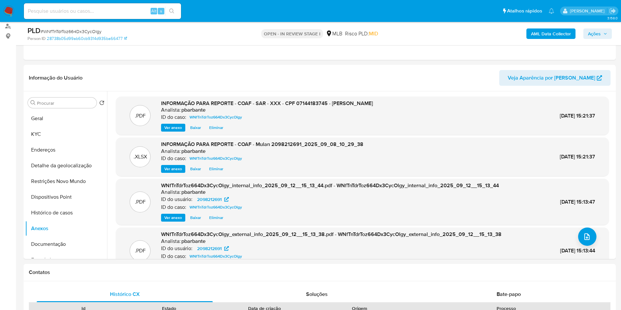
click at [605, 35] on icon "button" at bounding box center [606, 34] width 4 height 4
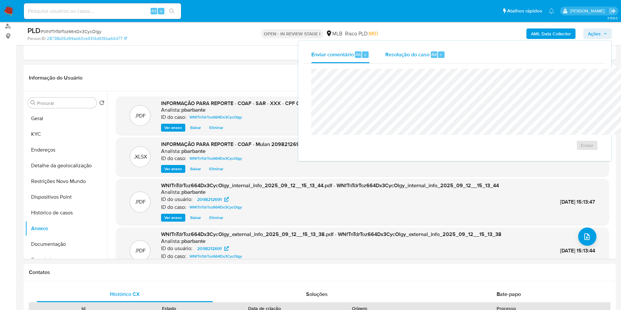
click at [432, 56] on span "Alt" at bounding box center [434, 54] width 5 height 6
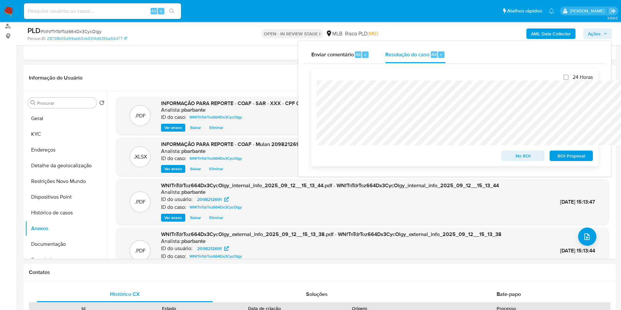
click at [584, 160] on span "ROI Proposal" at bounding box center [572, 155] width 34 height 9
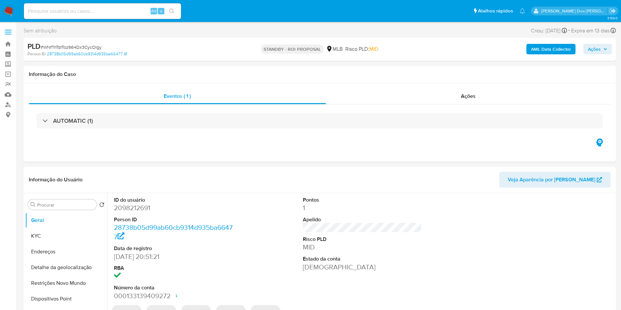
select select "10"
